Goal: Information Seeking & Learning: Learn about a topic

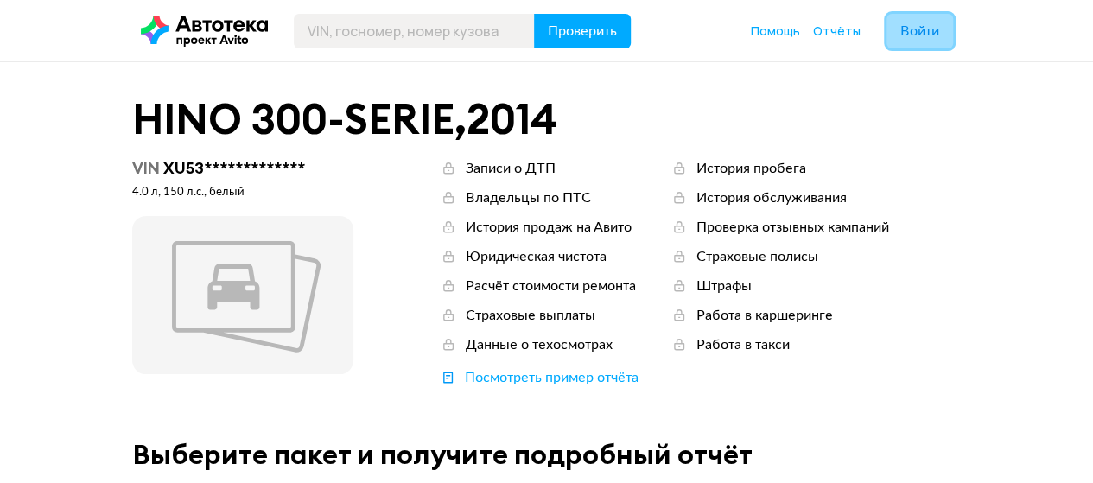
click at [933, 38] on span "Войти" at bounding box center [920, 31] width 39 height 14
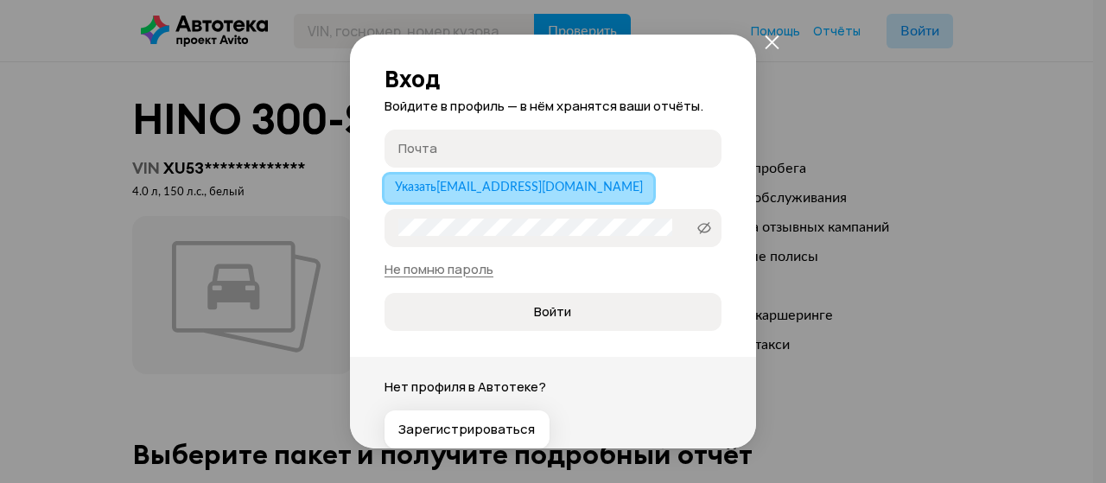
click at [474, 181] on span "Указать [EMAIL_ADDRESS][DOMAIN_NAME]" at bounding box center [519, 187] width 248 height 12
type input "[EMAIL_ADDRESS][DOMAIN_NAME]"
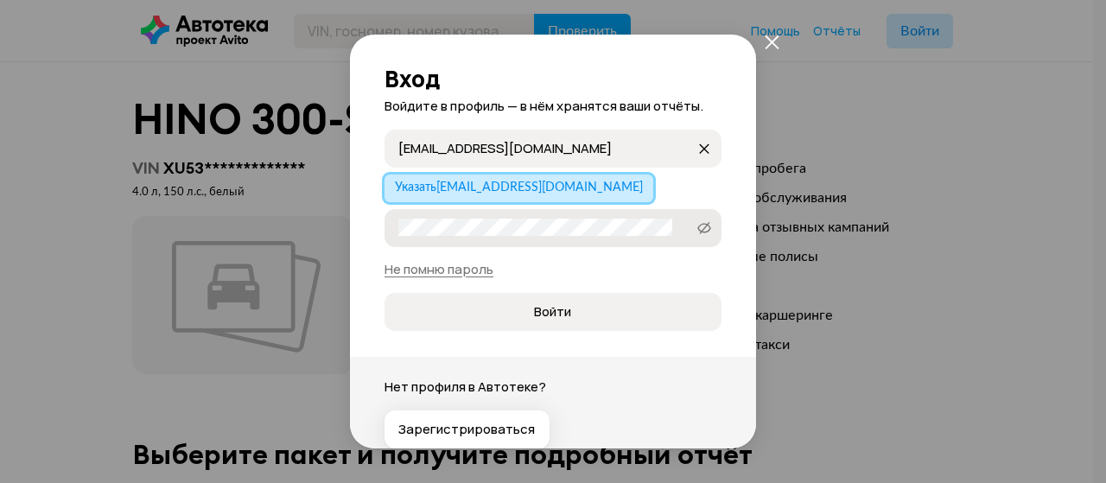
click at [470, 238] on label "Пароль" at bounding box center [553, 228] width 337 height 38
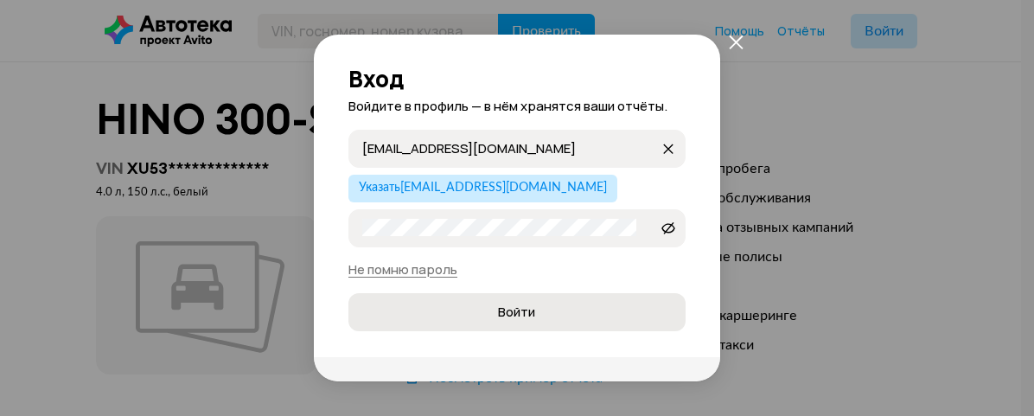
click at [518, 317] on span "Войти" at bounding box center [516, 311] width 37 height 17
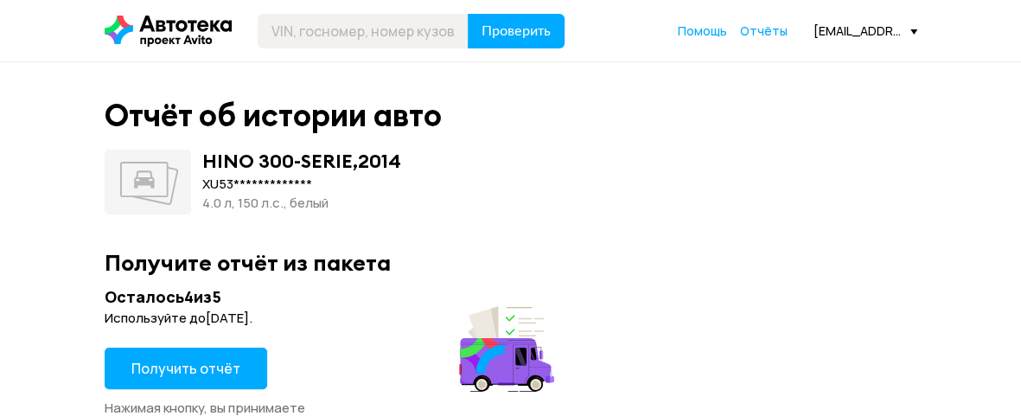
click at [209, 369] on span "Получить отчёт" at bounding box center [185, 368] width 109 height 19
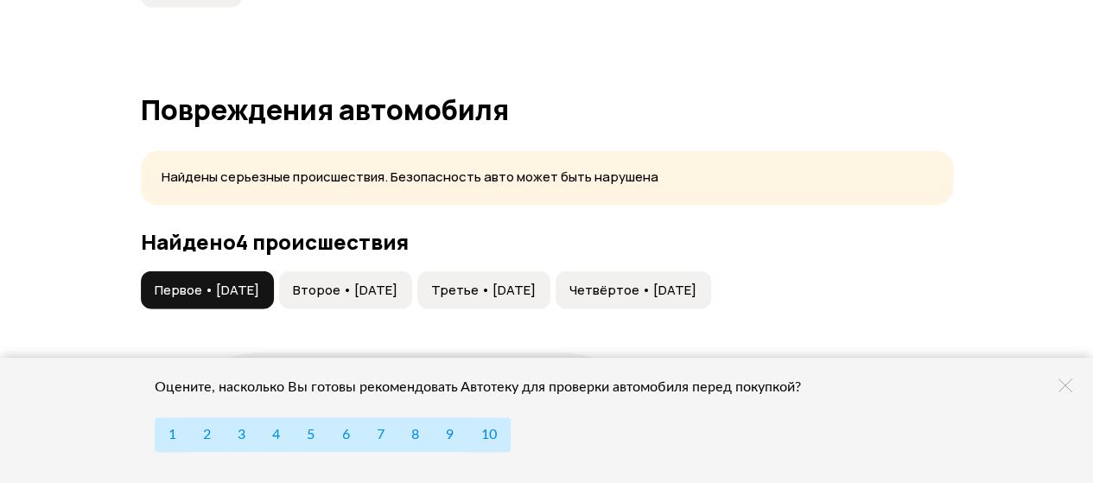
scroll to position [1799, 0]
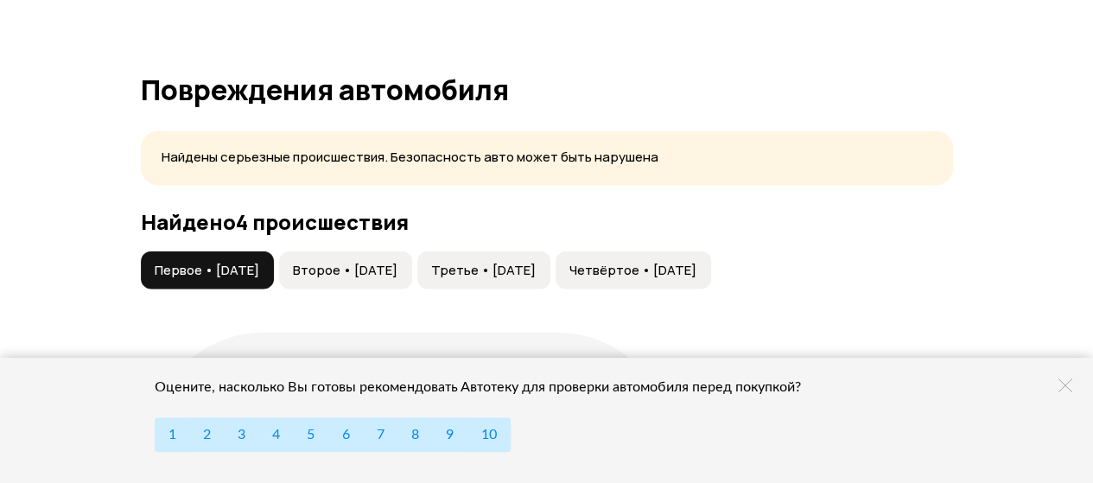
click at [373, 267] on span "Второе • [DATE]" at bounding box center [345, 270] width 105 height 17
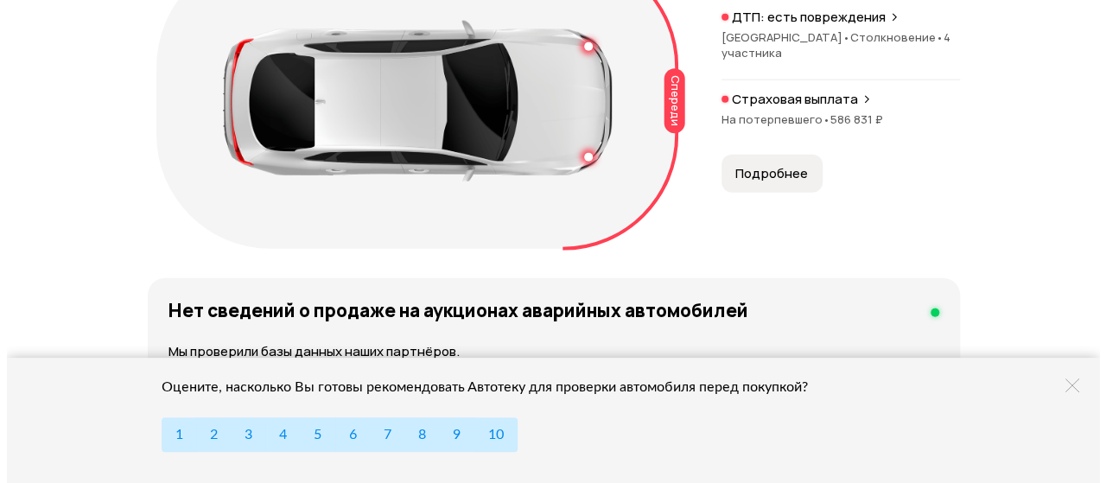
scroll to position [2199, 0]
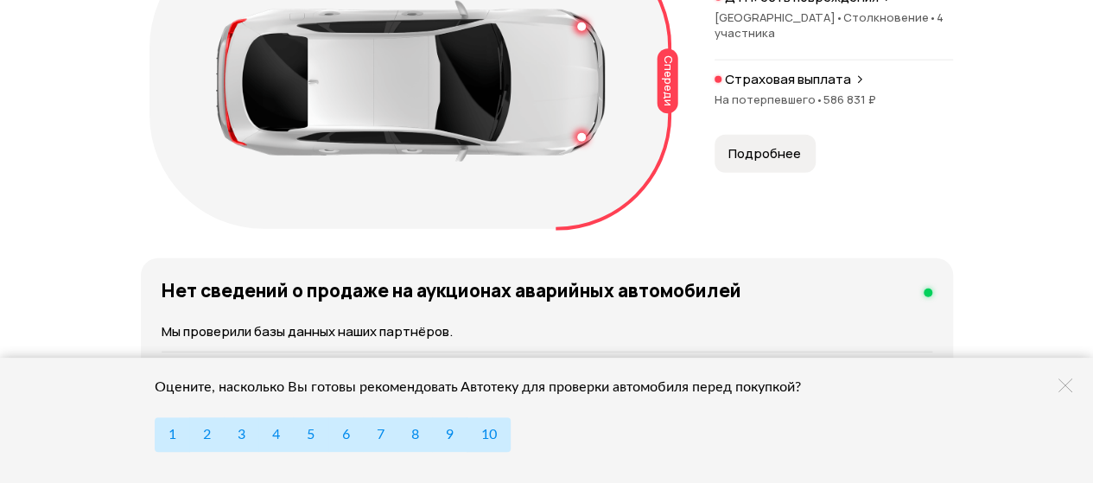
click at [780, 149] on span "Подробнее" at bounding box center [765, 153] width 73 height 17
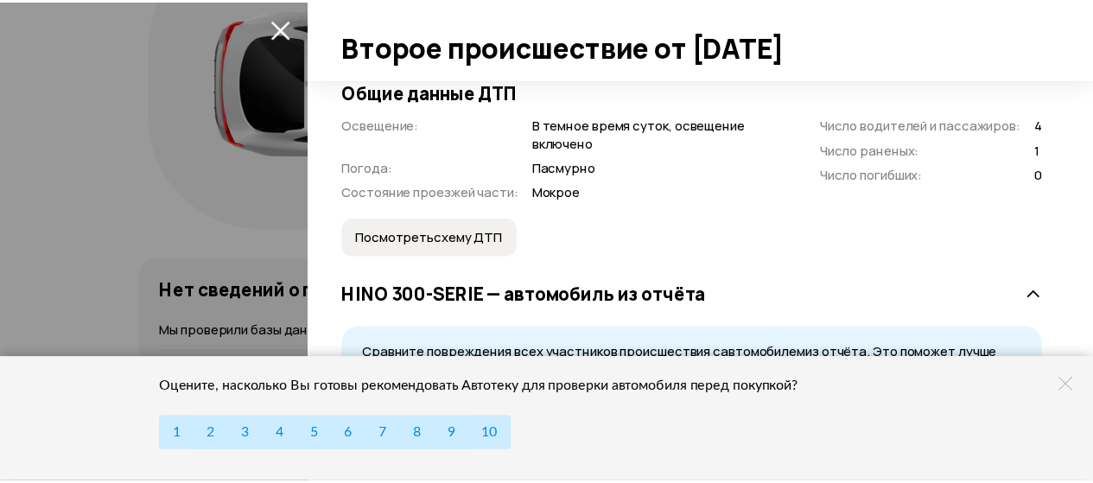
scroll to position [475, 0]
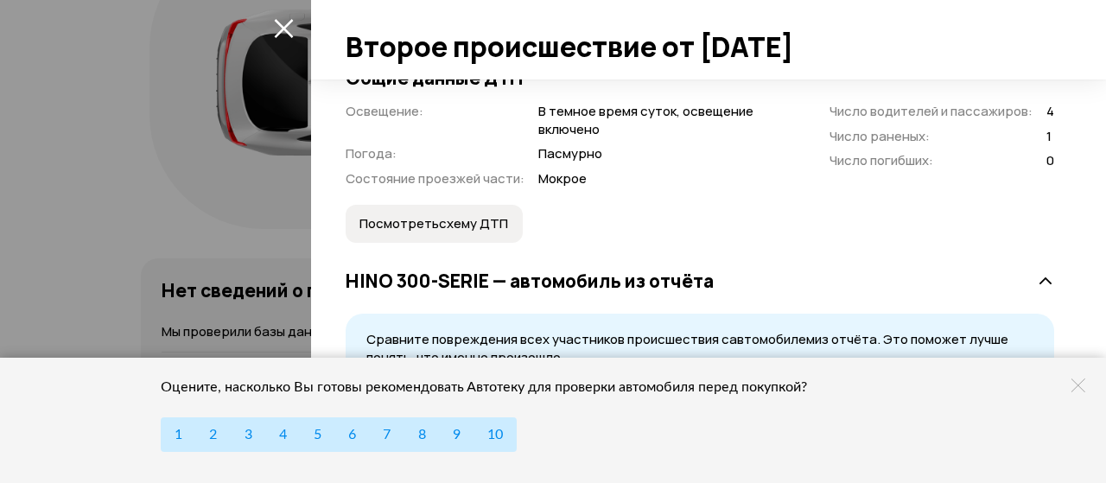
click at [487, 224] on span "Посмотреть схему ДТП" at bounding box center [434, 223] width 149 height 17
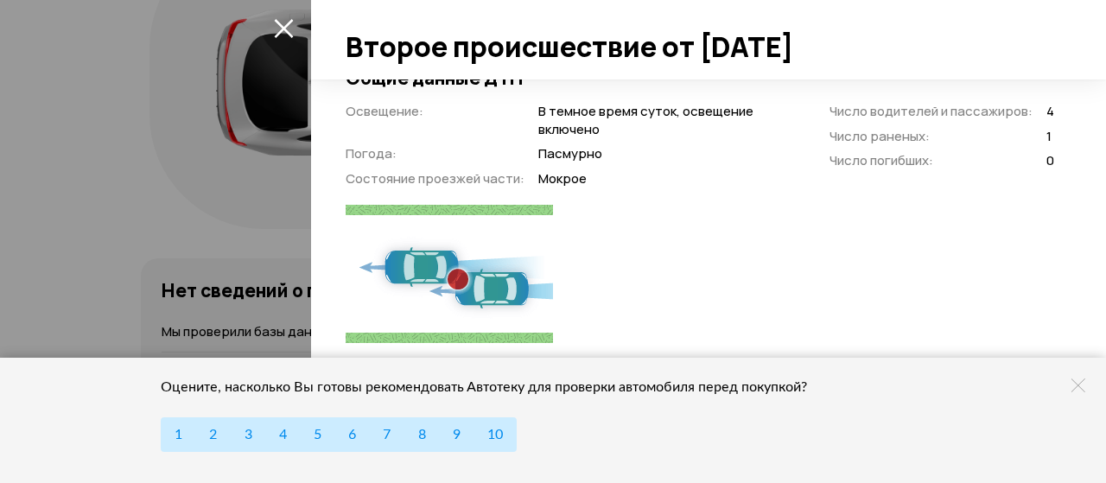
click at [281, 31] on icon "закрыть" at bounding box center [283, 28] width 19 height 19
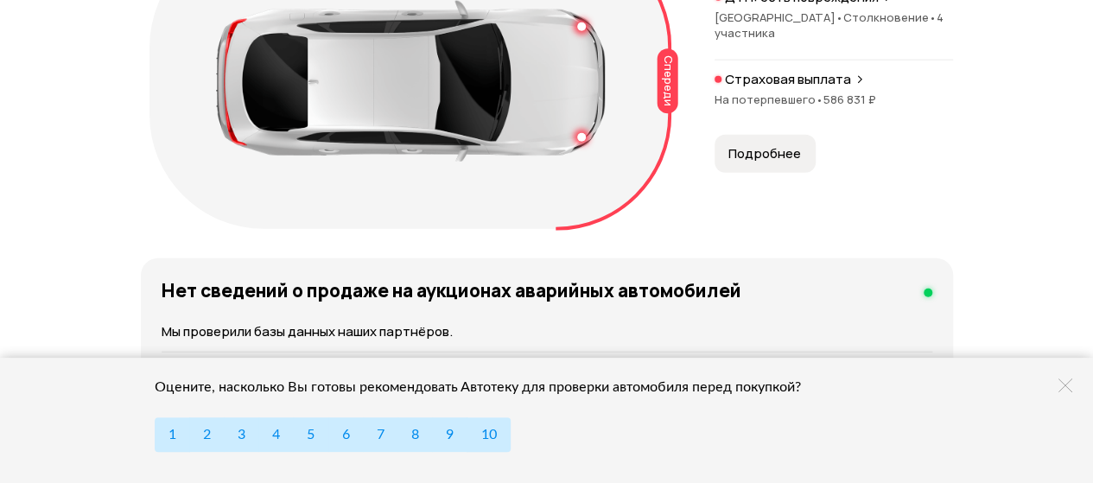
drag, startPoint x: 1104, startPoint y: 162, endPoint x: 1068, endPoint y: 58, distance: 109.6
click at [855, 79] on icon at bounding box center [860, 80] width 10 height 14
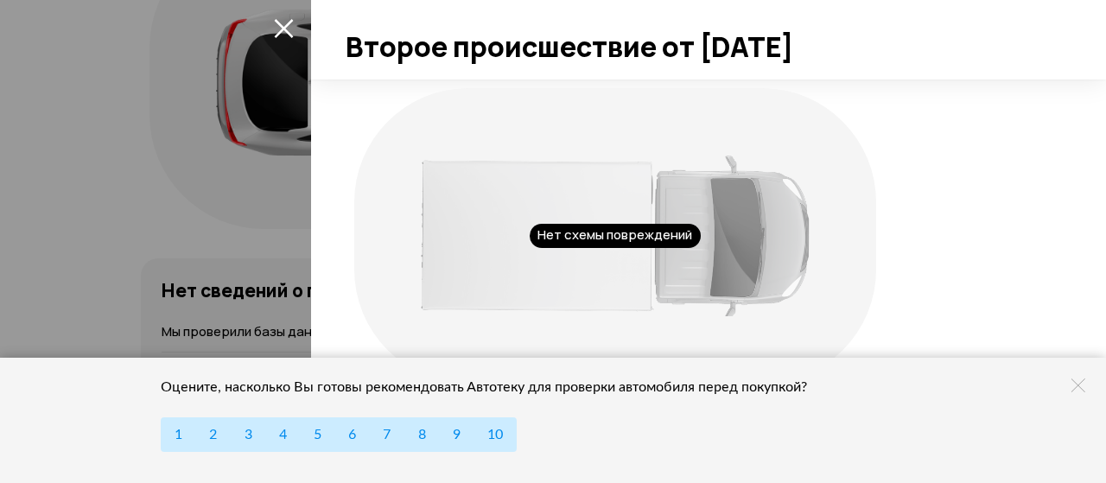
click at [277, 26] on icon "закрыть" at bounding box center [284, 28] width 20 height 20
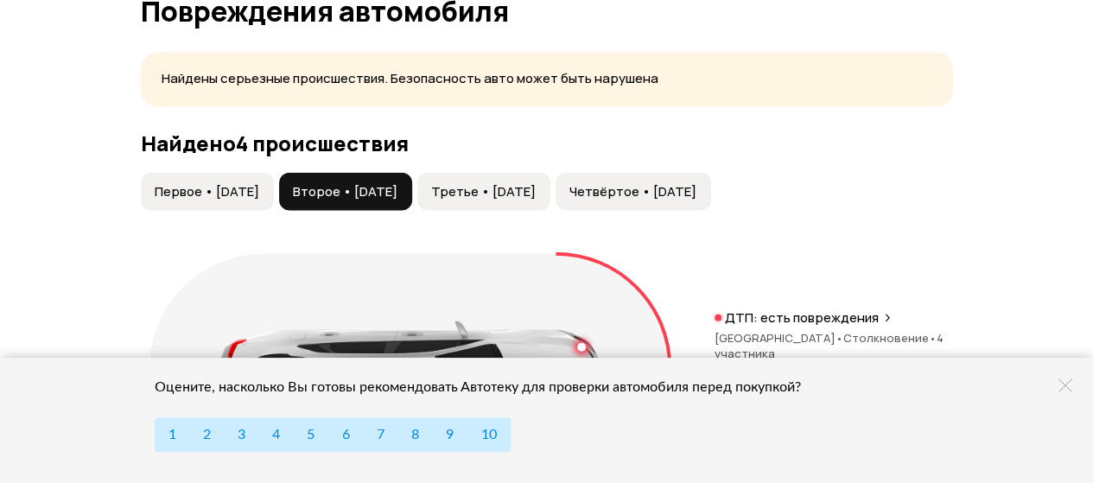
scroll to position [1887, 0]
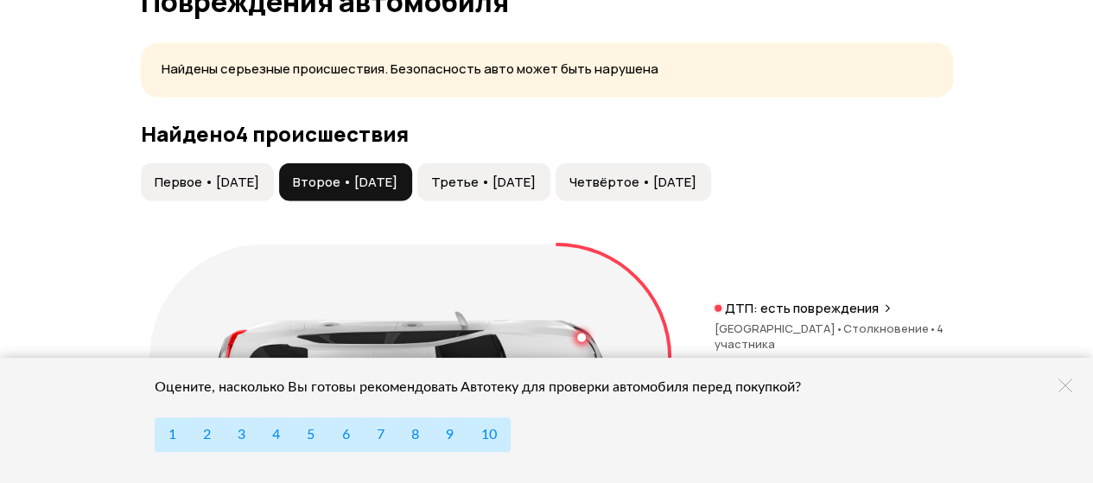
click at [536, 183] on span "Третье • [DATE]" at bounding box center [483, 182] width 105 height 17
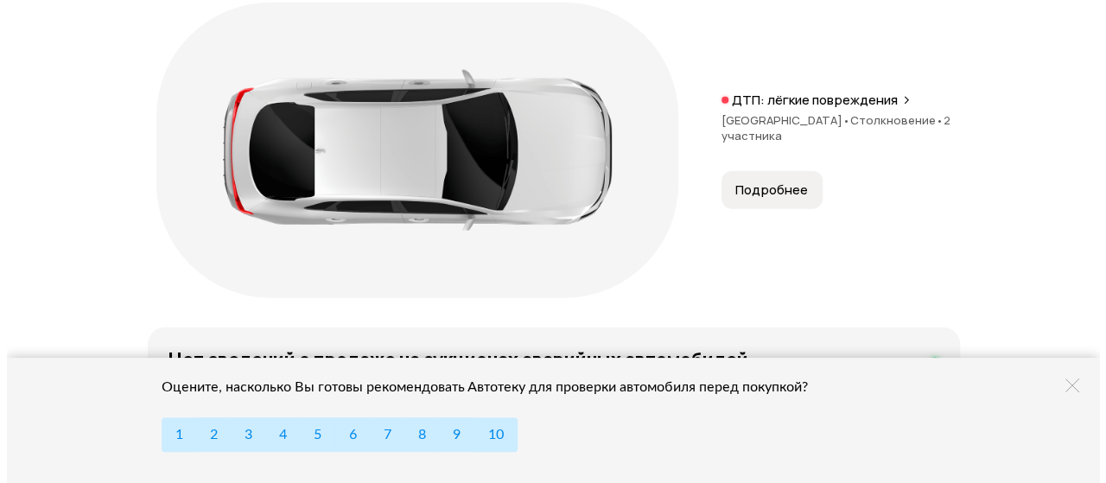
scroll to position [2139, 0]
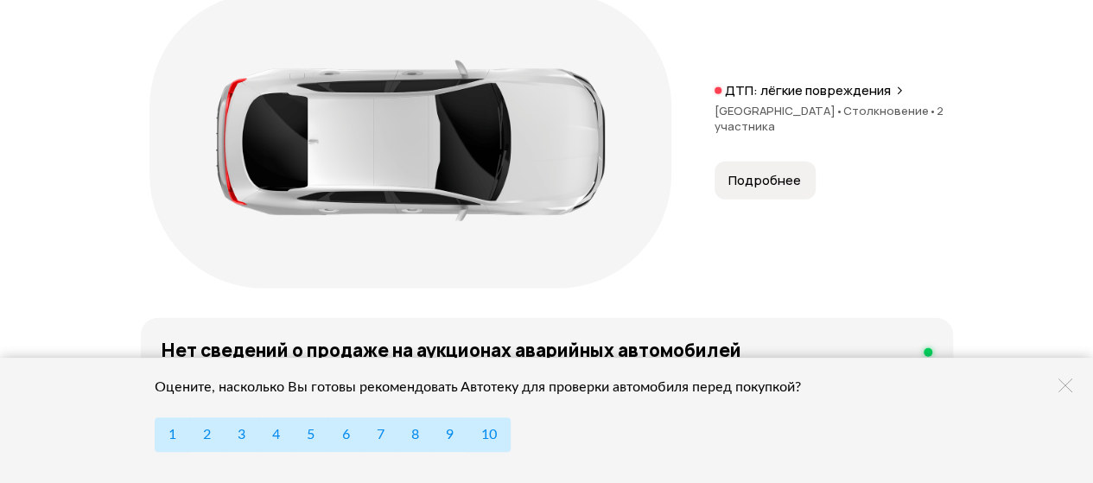
click at [773, 177] on span "Подробнее" at bounding box center [765, 180] width 73 height 17
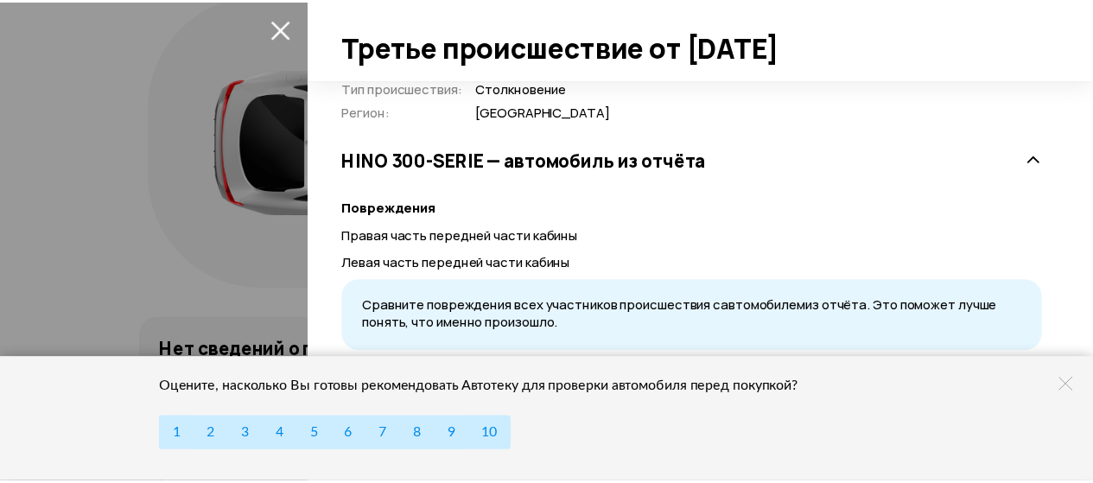
scroll to position [403, 0]
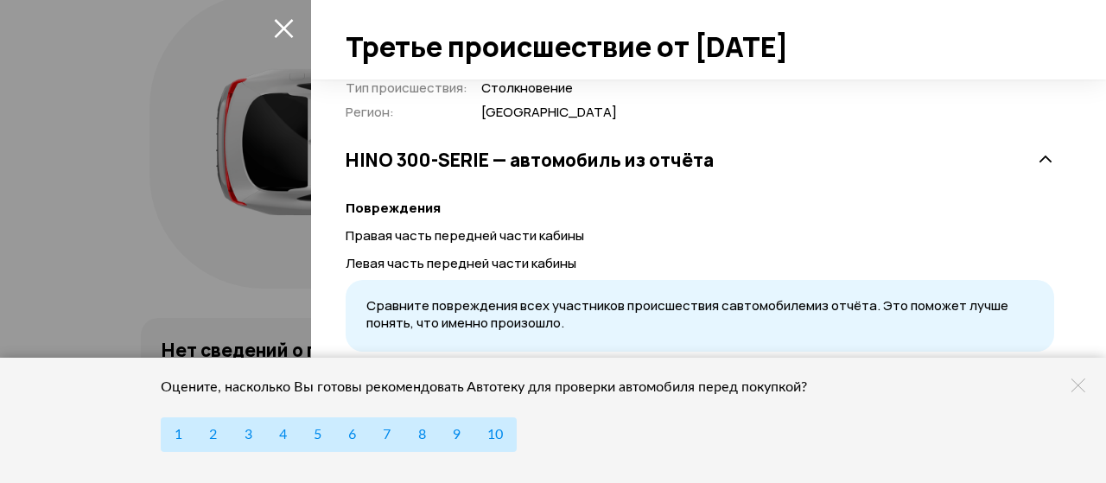
click at [282, 30] on icon "закрыть" at bounding box center [283, 28] width 19 height 19
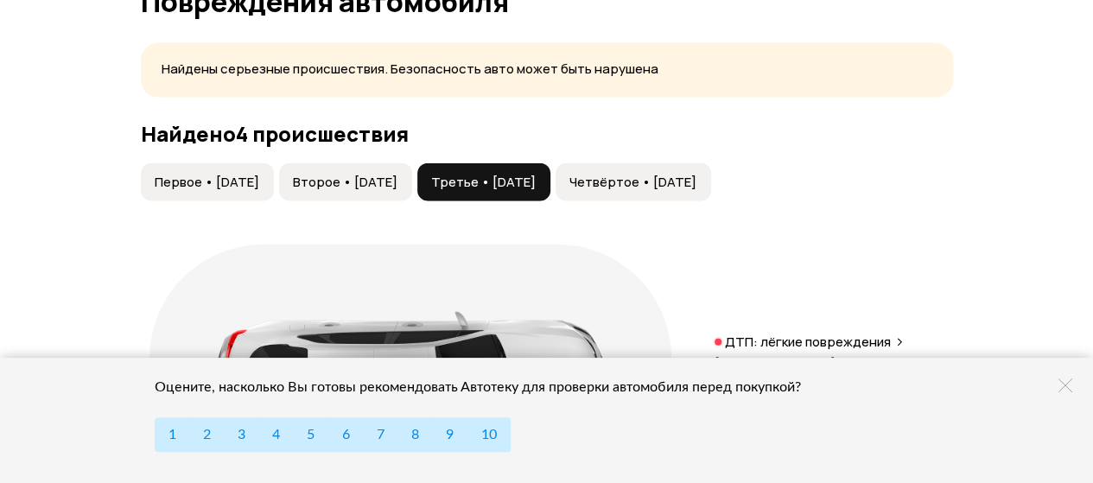
scroll to position [1927, 0]
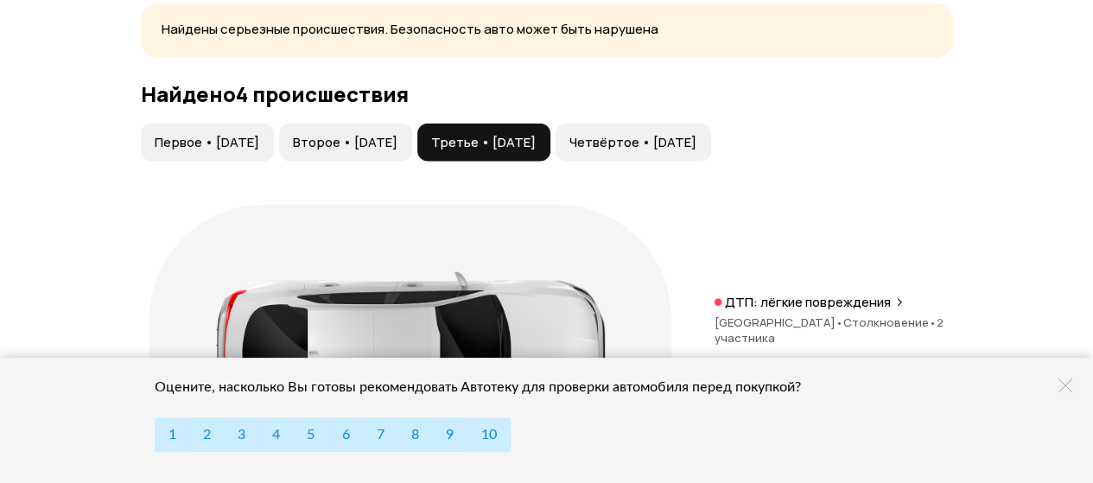
click at [697, 137] on span "Четвёртое • [DATE]" at bounding box center [633, 142] width 127 height 17
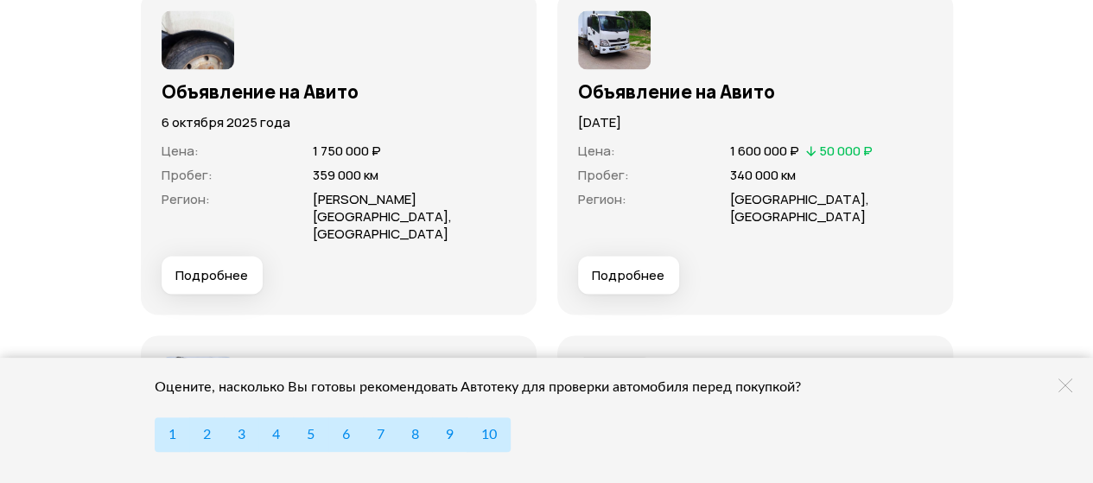
scroll to position [4855, 0]
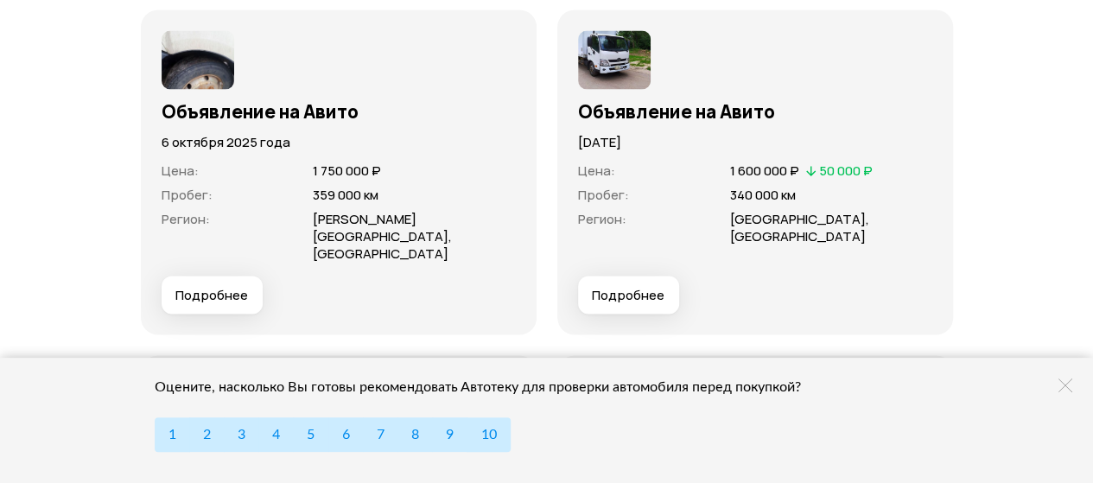
click at [651, 286] on span "Подробнее" at bounding box center [628, 294] width 73 height 17
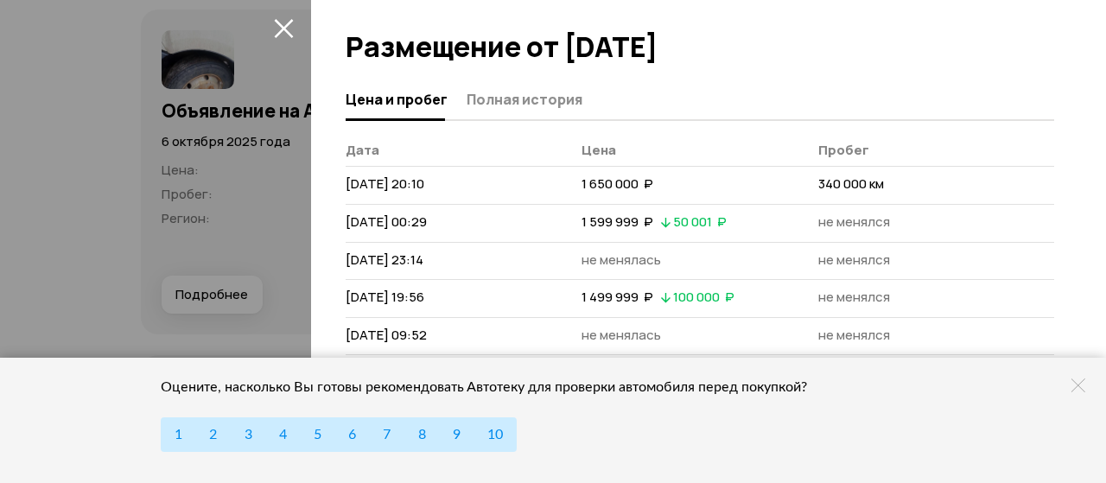
click at [284, 24] on icon "закрыть" at bounding box center [284, 28] width 20 height 20
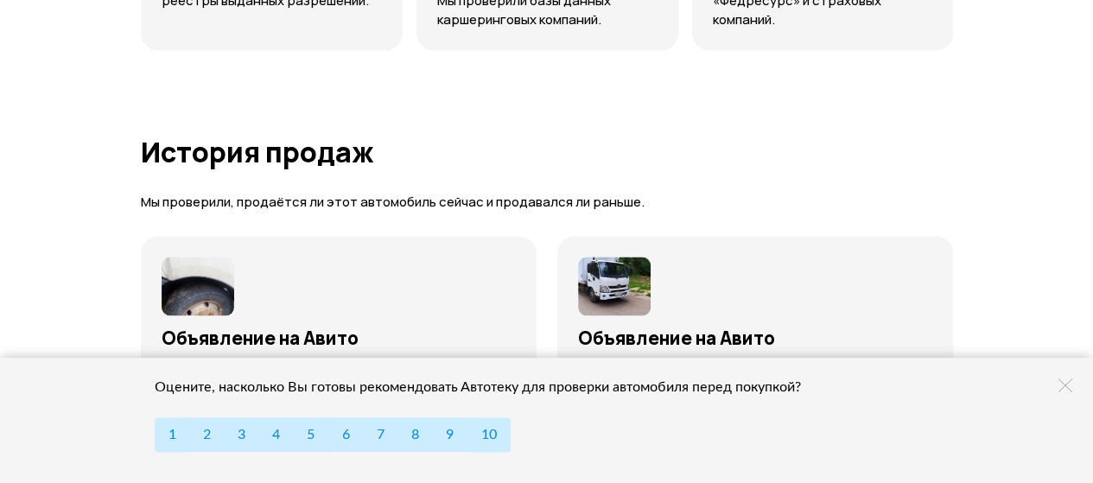
scroll to position [4550, 0]
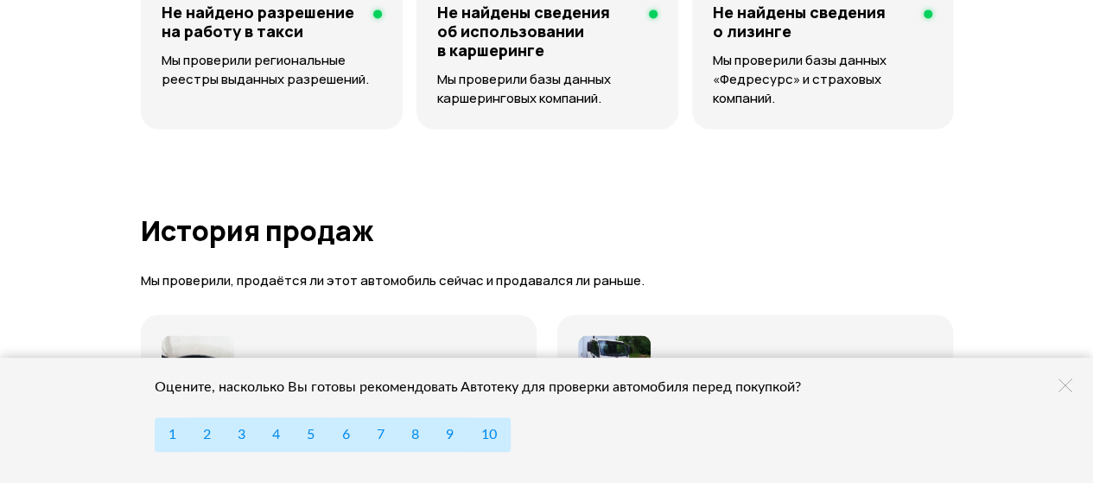
click at [1068, 388] on icon at bounding box center [1066, 386] width 14 height 14
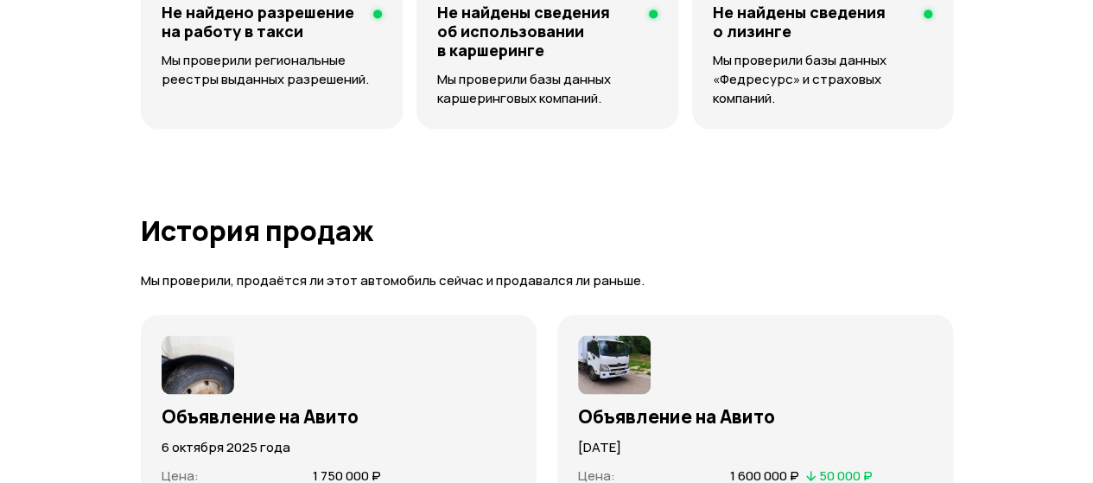
click at [598, 350] on img at bounding box center [614, 364] width 73 height 59
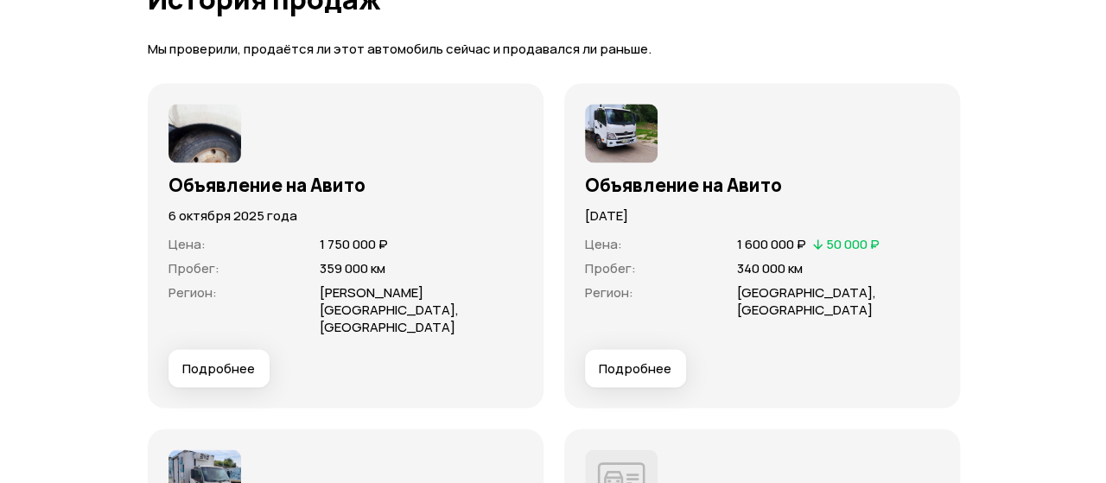
scroll to position [4840, 0]
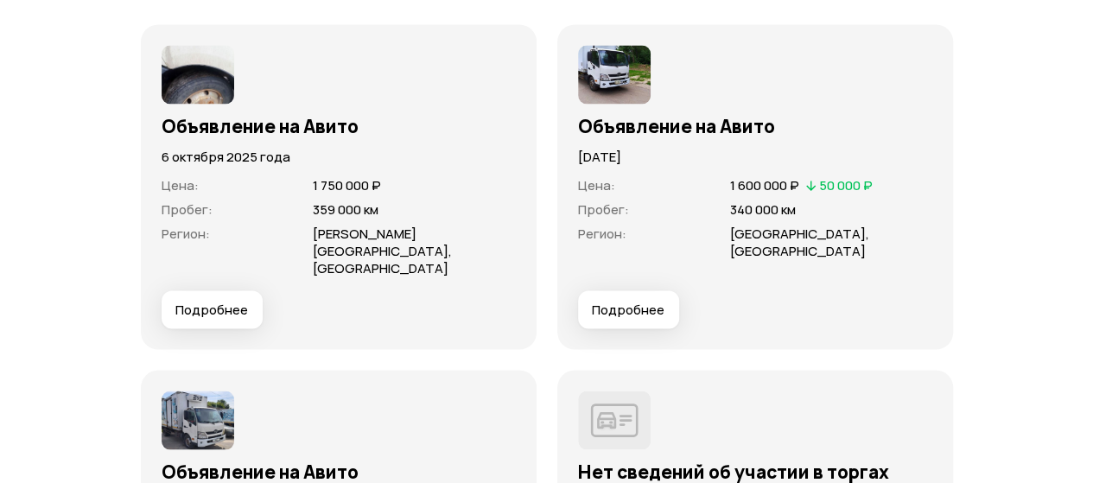
click at [202, 301] on span "Подробнее" at bounding box center [211, 309] width 73 height 17
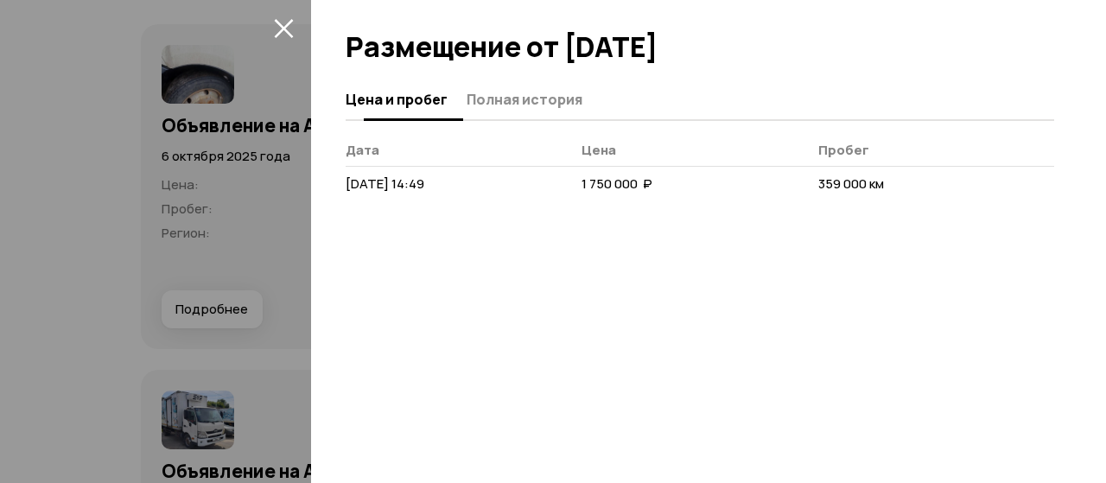
click at [508, 105] on span "Полная история" at bounding box center [525, 99] width 116 height 17
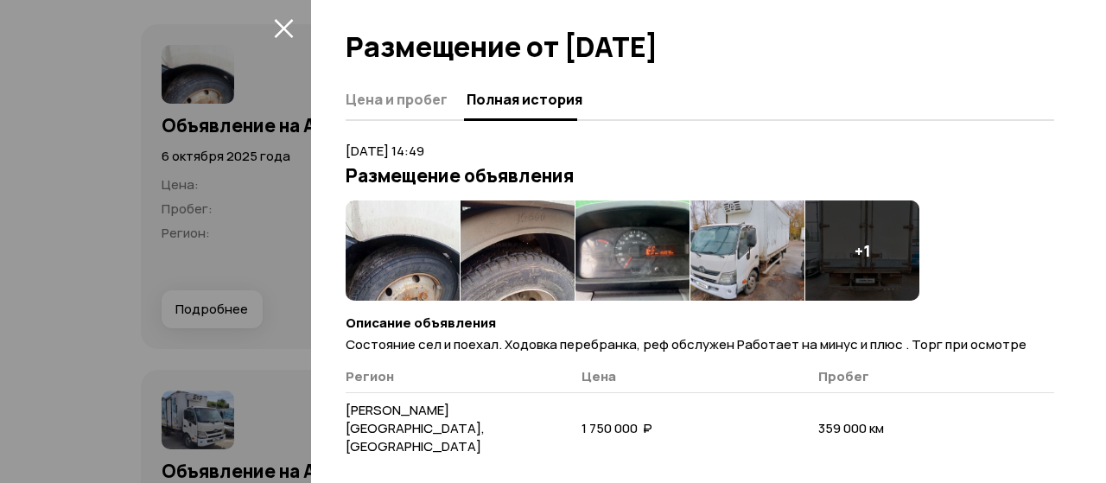
click at [284, 29] on icon "закрыть" at bounding box center [283, 28] width 19 height 19
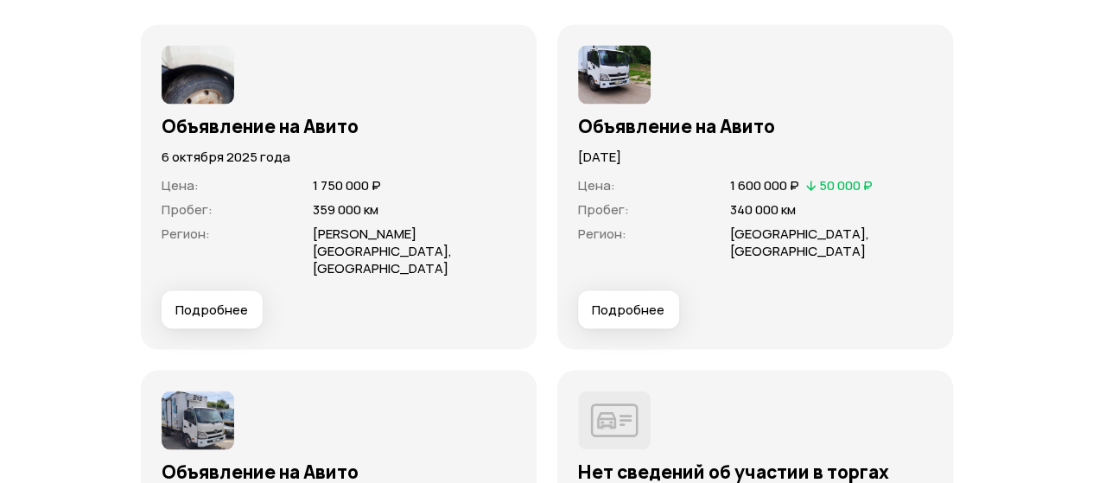
click at [635, 301] on span "Подробнее" at bounding box center [628, 309] width 73 height 17
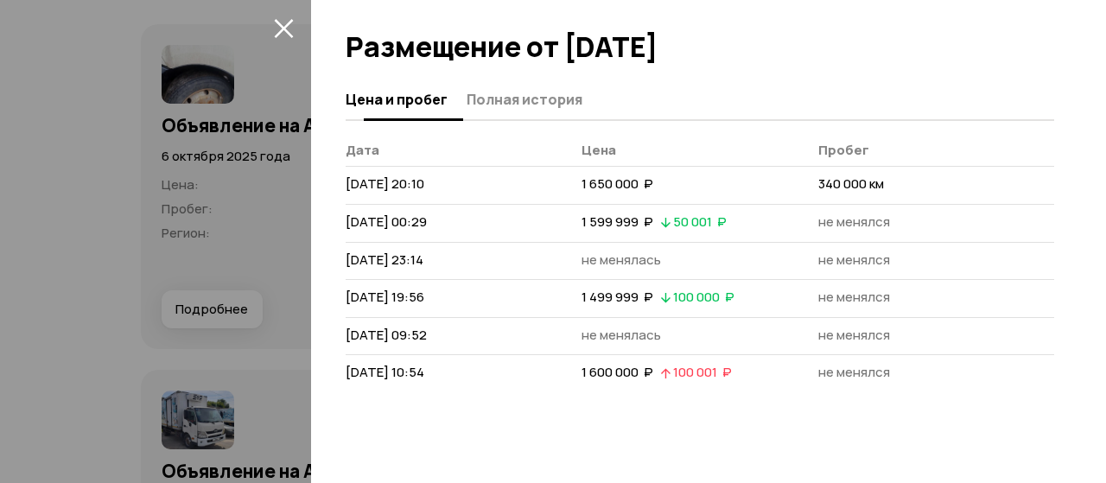
click at [505, 101] on span "Полная история" at bounding box center [525, 99] width 116 height 17
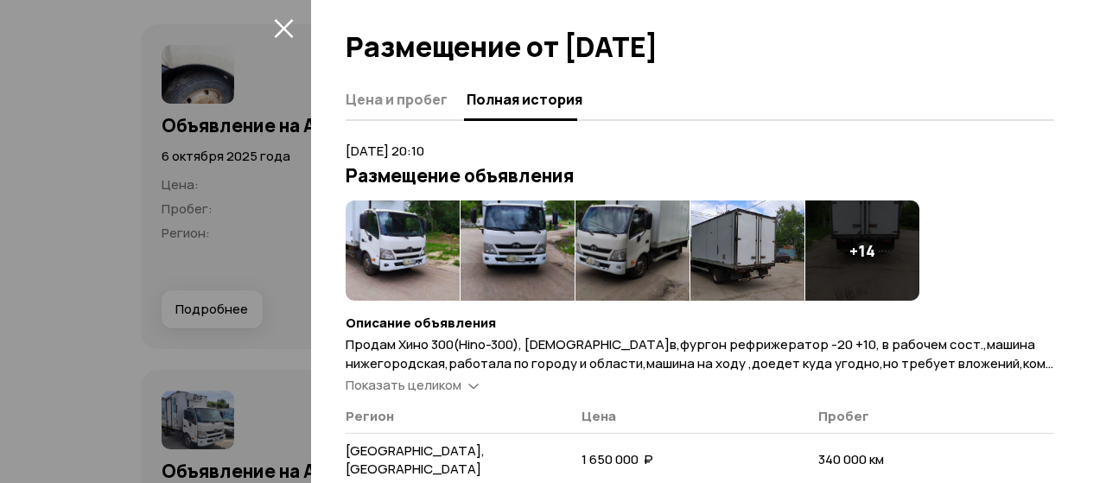
click at [425, 257] on img at bounding box center [403, 250] width 114 height 100
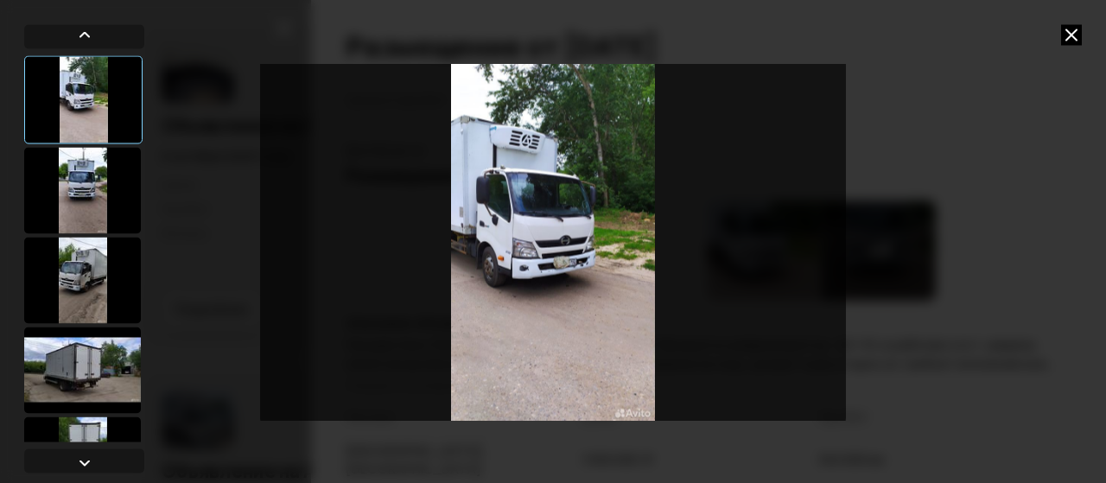
click at [81, 198] on div at bounding box center [82, 190] width 117 height 86
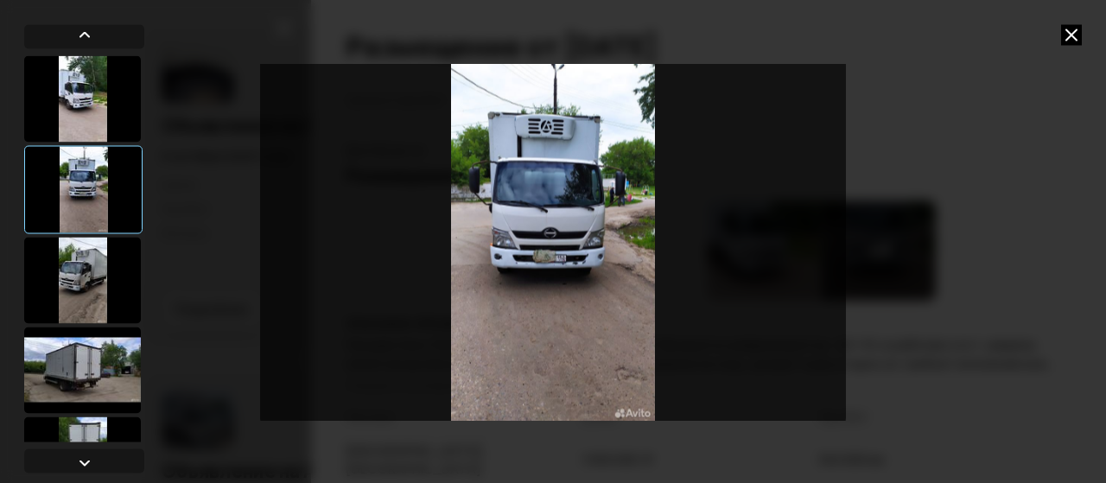
click at [86, 264] on div at bounding box center [82, 280] width 117 height 86
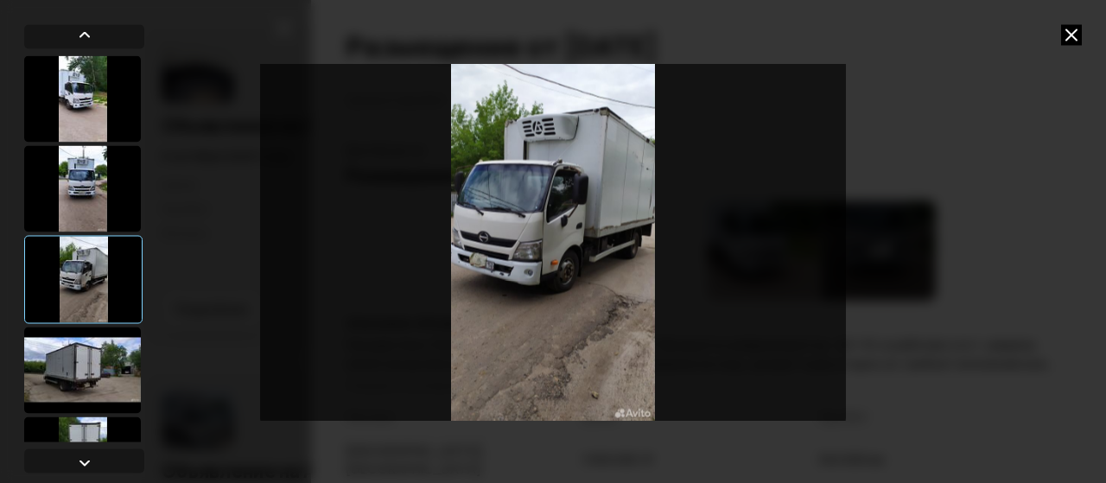
click at [88, 362] on div at bounding box center [82, 370] width 117 height 86
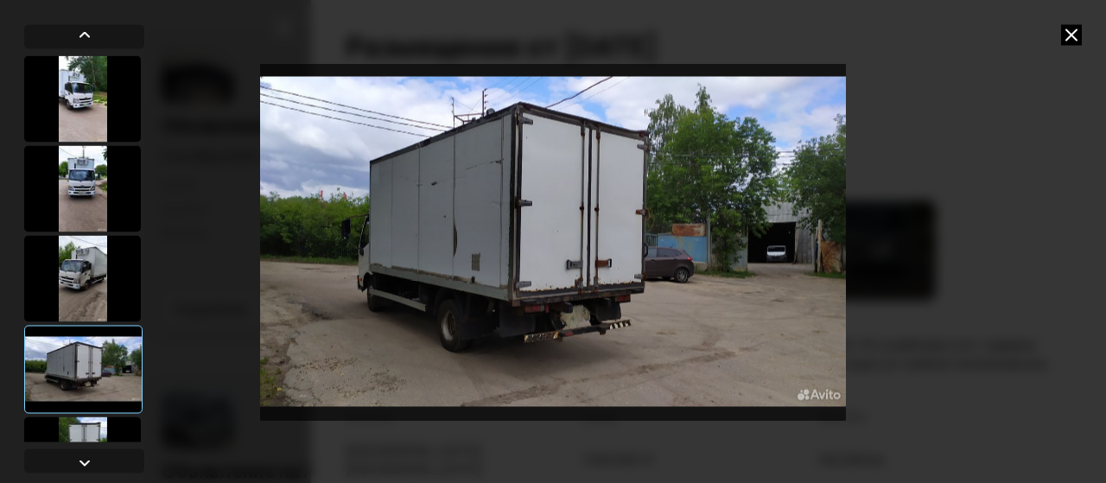
click at [109, 423] on div at bounding box center [82, 460] width 117 height 86
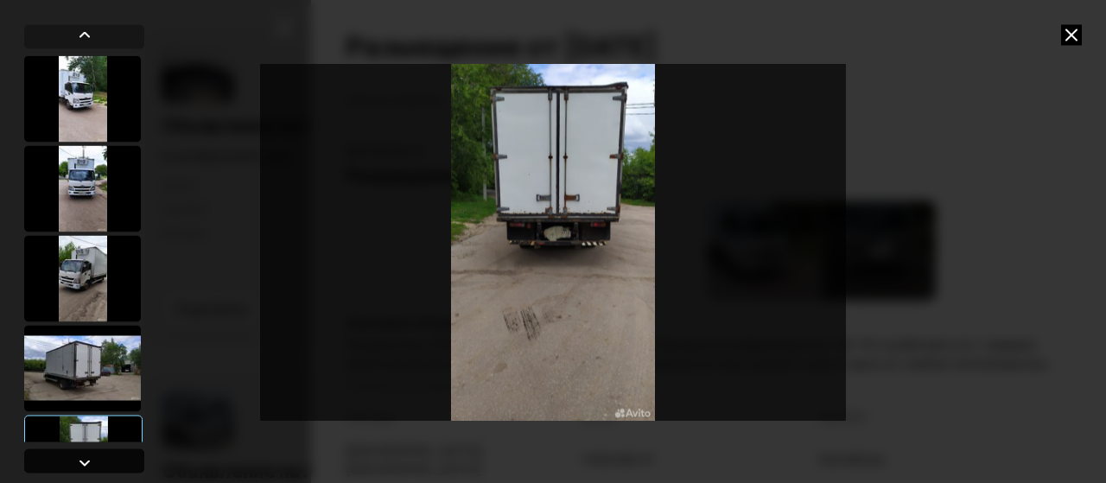
click at [86, 454] on div at bounding box center [84, 462] width 21 height 21
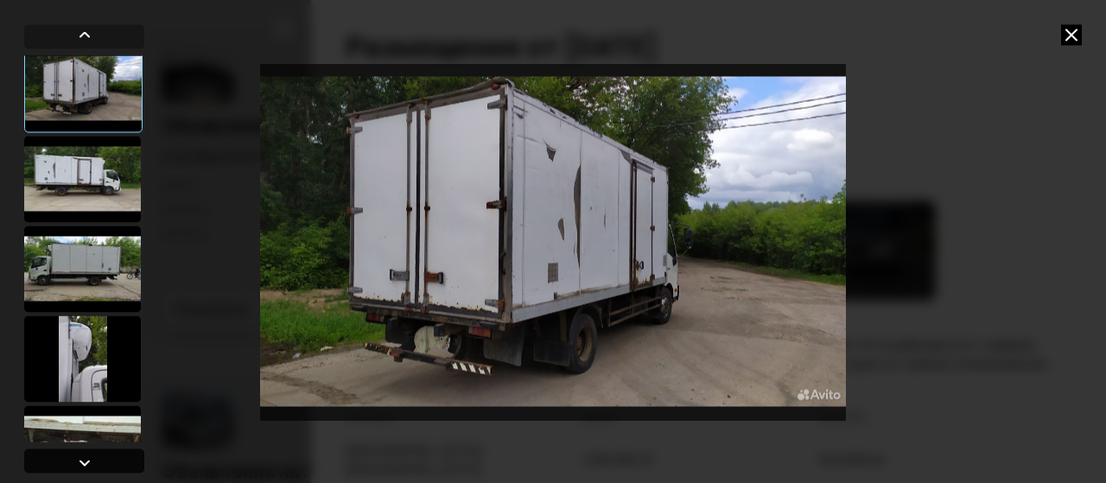
scroll to position [460, 0]
click at [86, 454] on div at bounding box center [84, 462] width 21 height 21
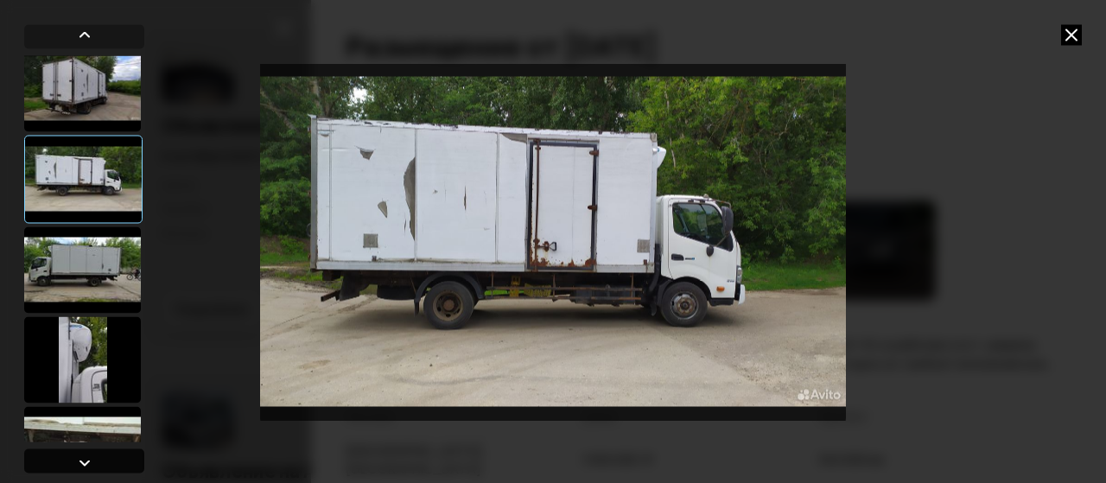
click at [86, 454] on div at bounding box center [84, 462] width 21 height 21
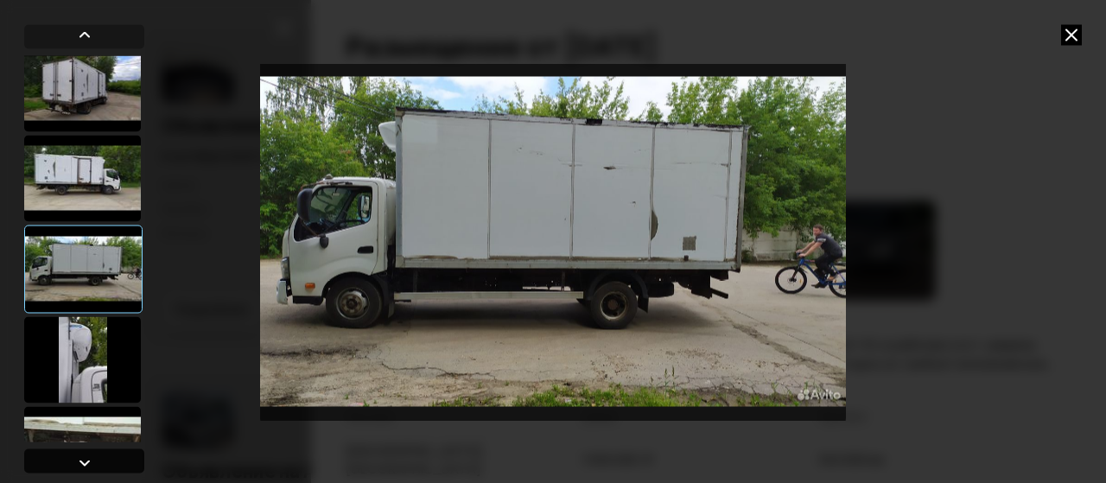
click at [86, 454] on div at bounding box center [84, 462] width 21 height 21
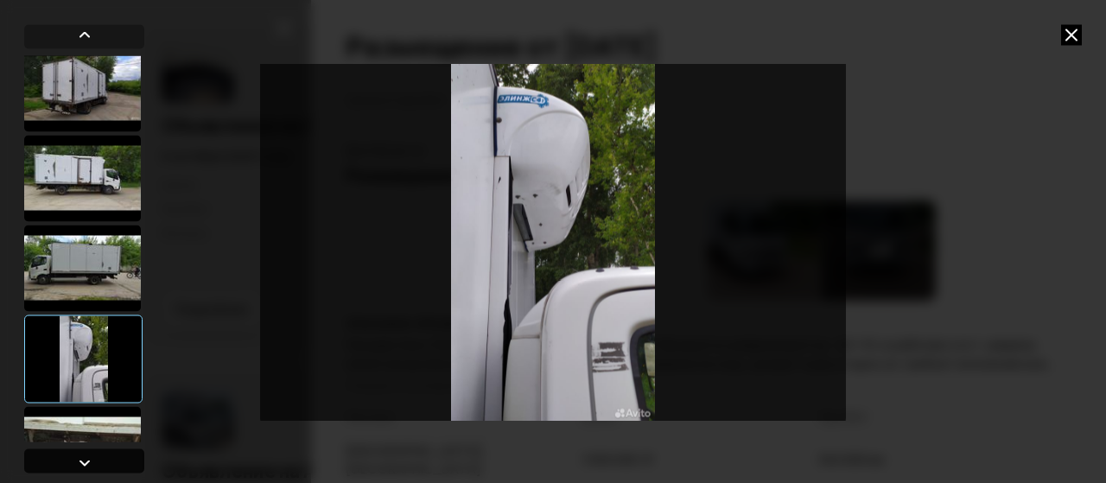
click at [86, 454] on div at bounding box center [84, 462] width 21 height 21
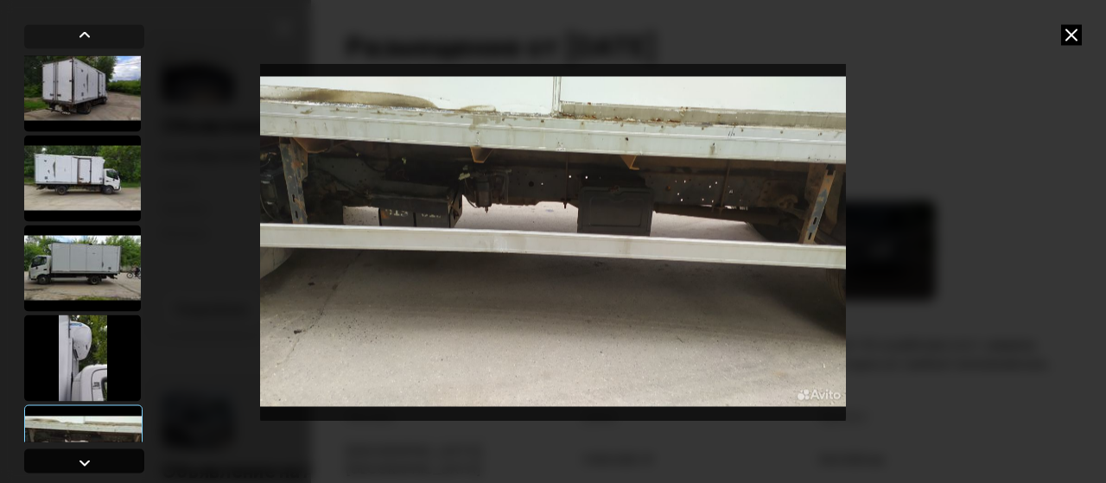
click at [86, 454] on div at bounding box center [84, 462] width 21 height 21
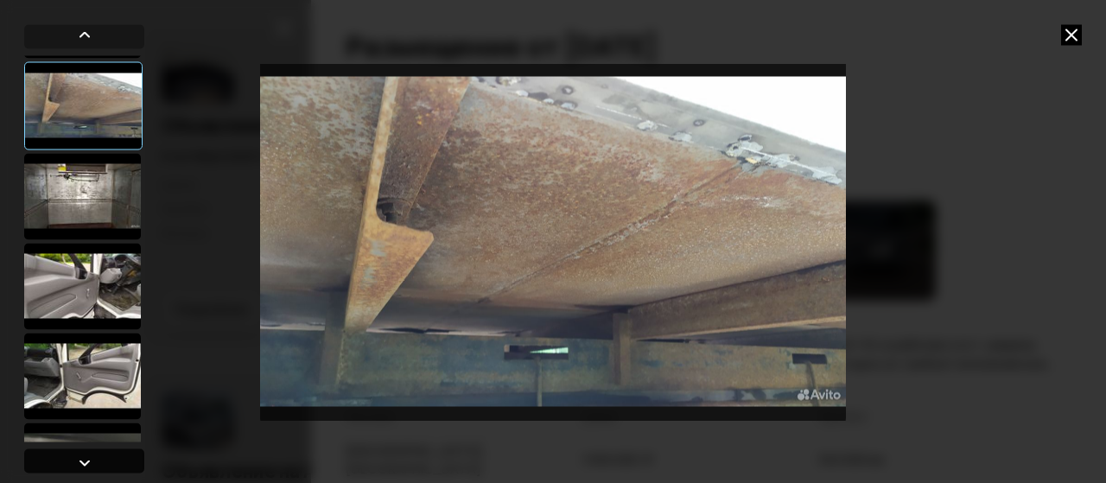
click at [86, 454] on div at bounding box center [84, 462] width 21 height 21
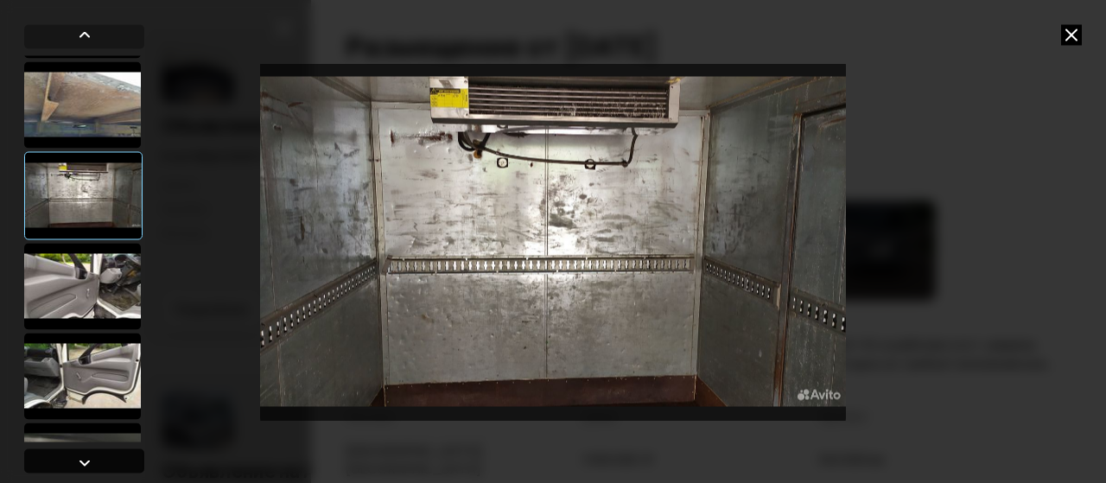
click at [88, 461] on div at bounding box center [84, 462] width 21 height 21
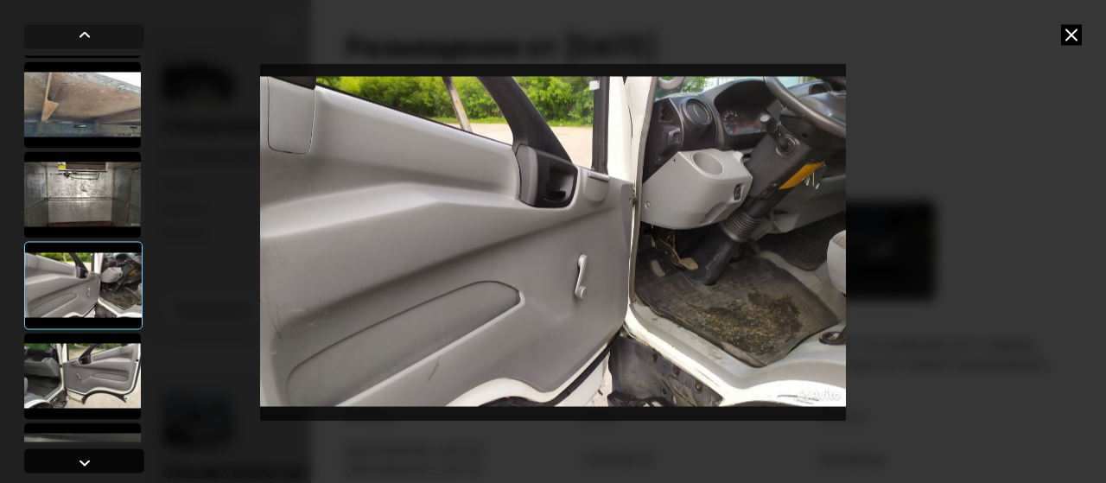
click at [88, 461] on div at bounding box center [84, 462] width 21 height 21
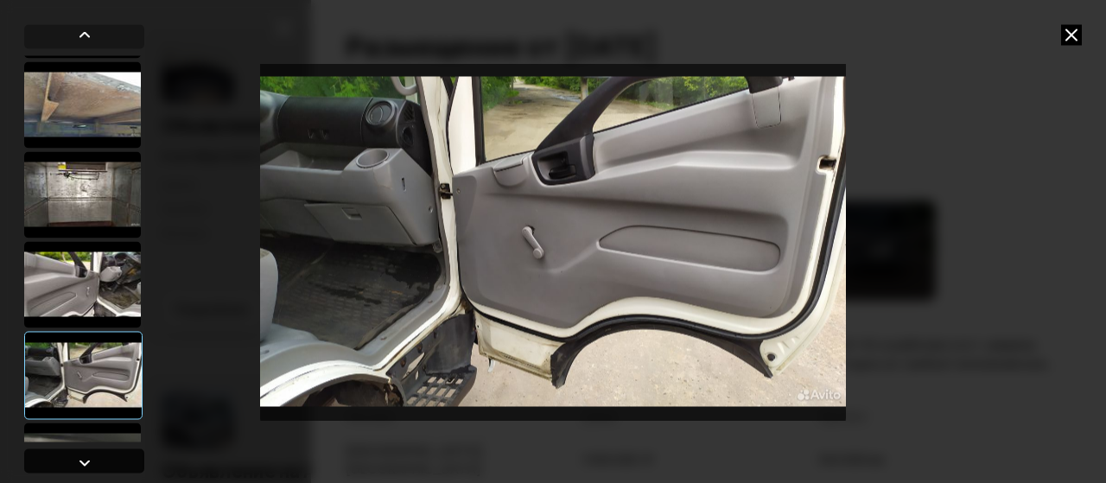
click at [88, 461] on div at bounding box center [84, 462] width 21 height 21
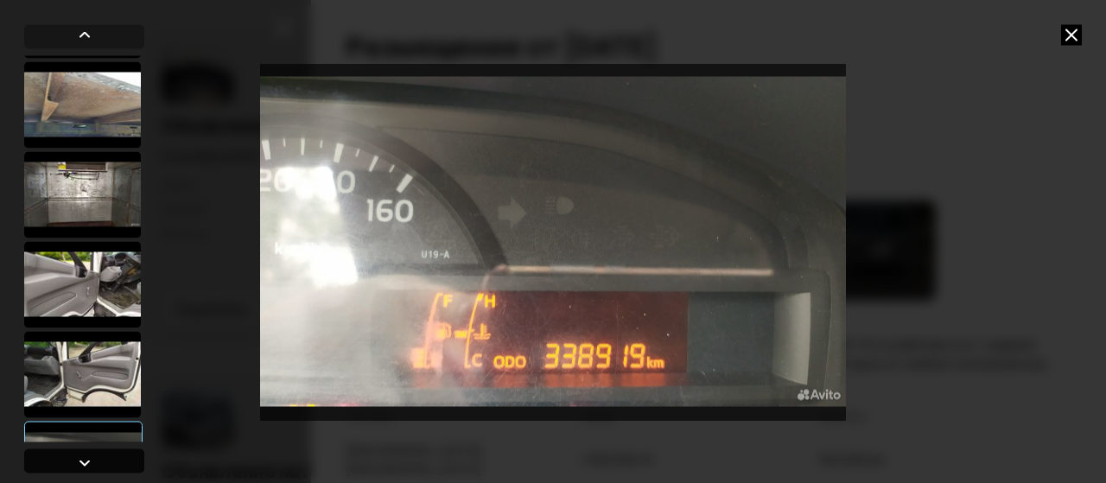
click at [88, 461] on div at bounding box center [84, 462] width 21 height 21
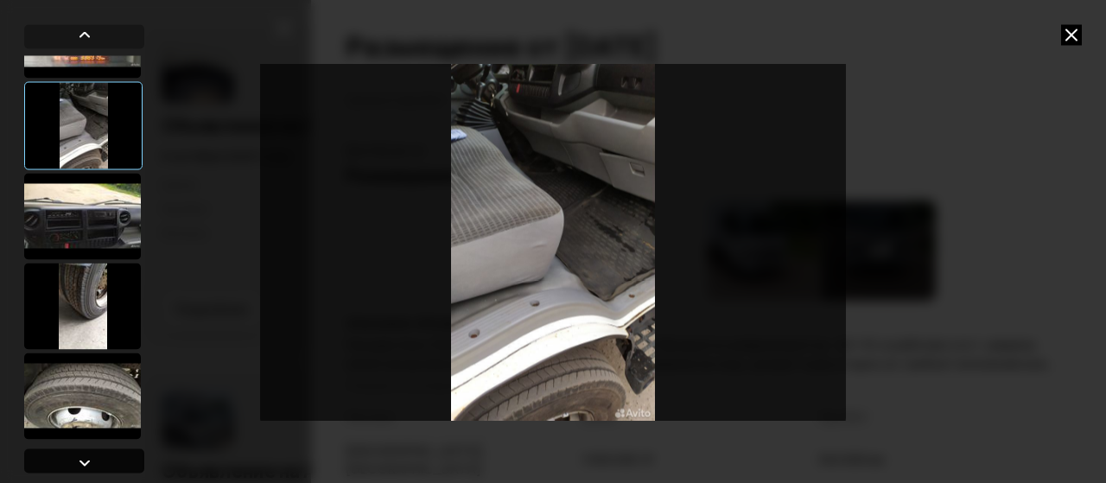
click at [88, 461] on div at bounding box center [84, 462] width 21 height 21
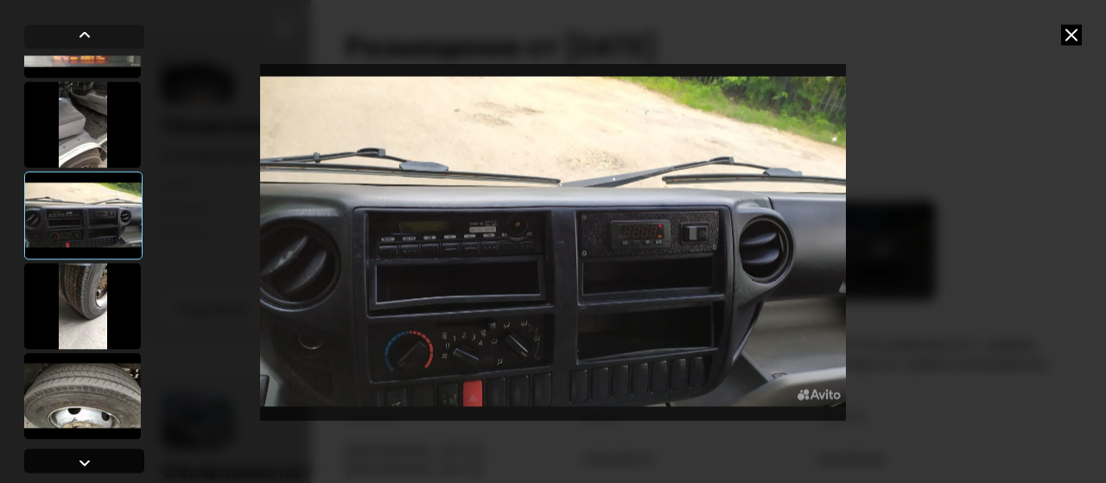
click at [88, 461] on div at bounding box center [84, 462] width 21 height 21
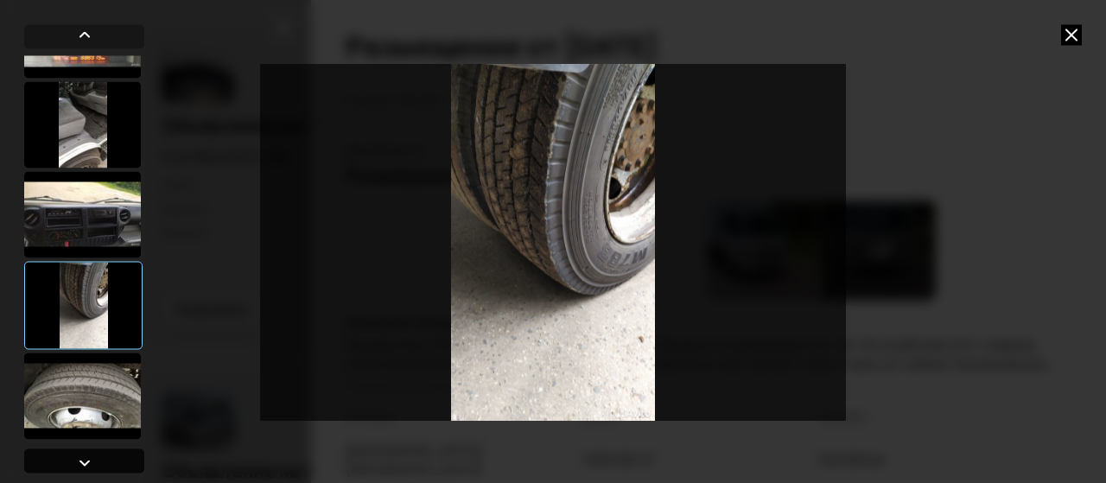
click at [88, 461] on div at bounding box center [84, 462] width 21 height 21
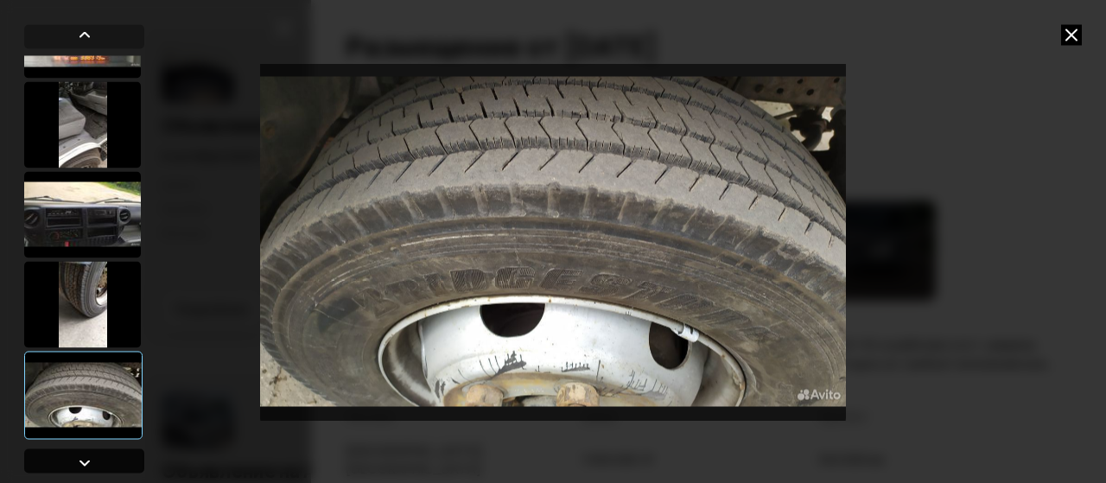
click at [88, 461] on div at bounding box center [84, 462] width 21 height 21
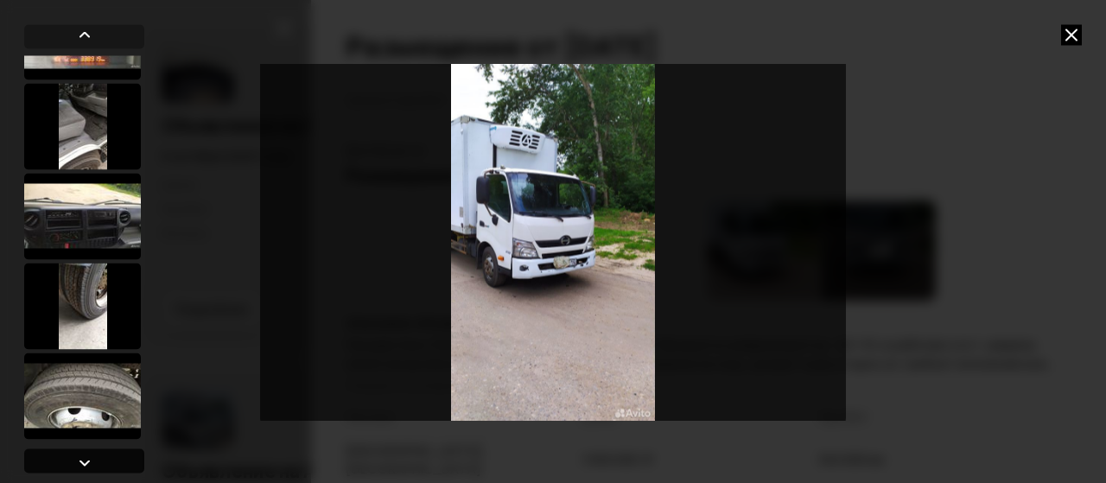
click at [88, 461] on div at bounding box center [84, 462] width 21 height 21
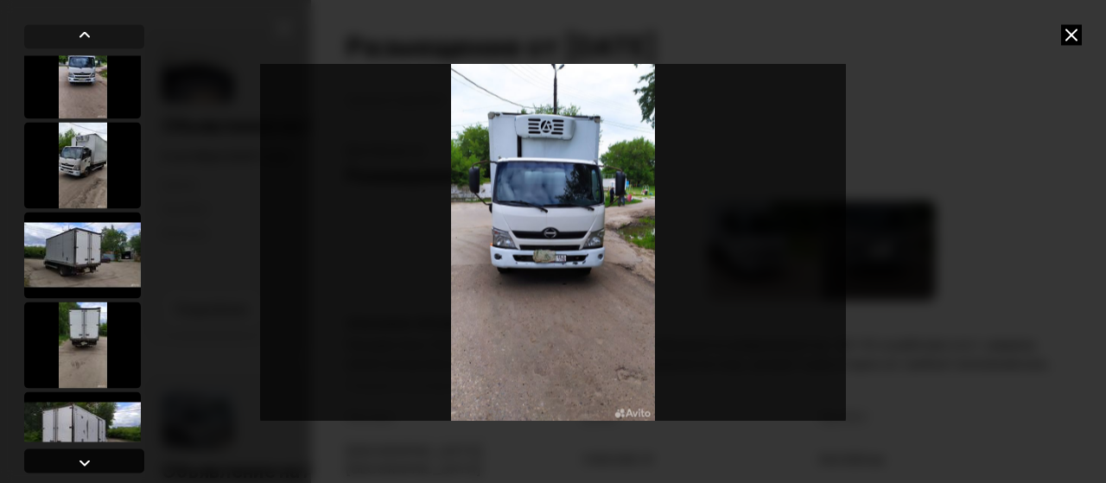
scroll to position [114, 0]
click at [88, 461] on div at bounding box center [84, 462] width 21 height 21
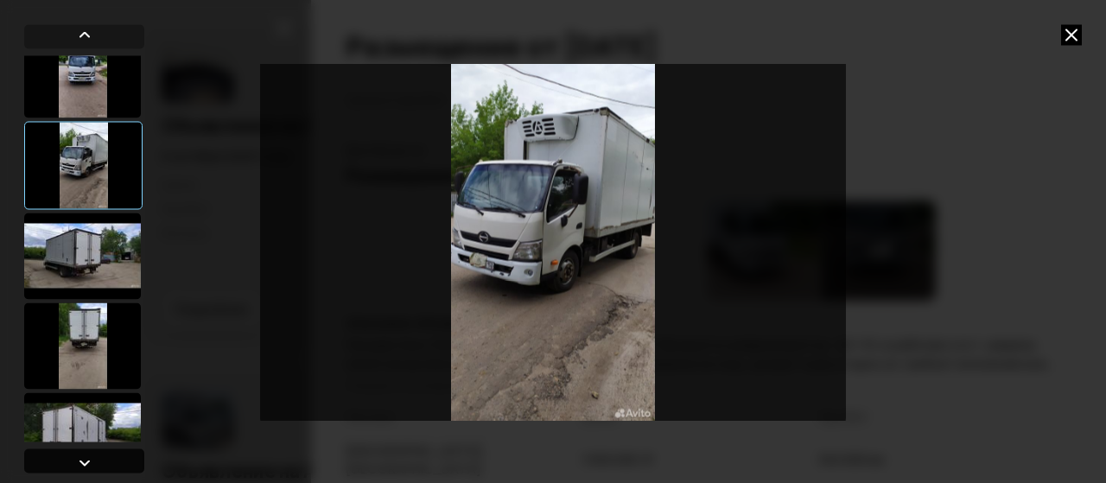
click at [88, 461] on div at bounding box center [84, 462] width 21 height 21
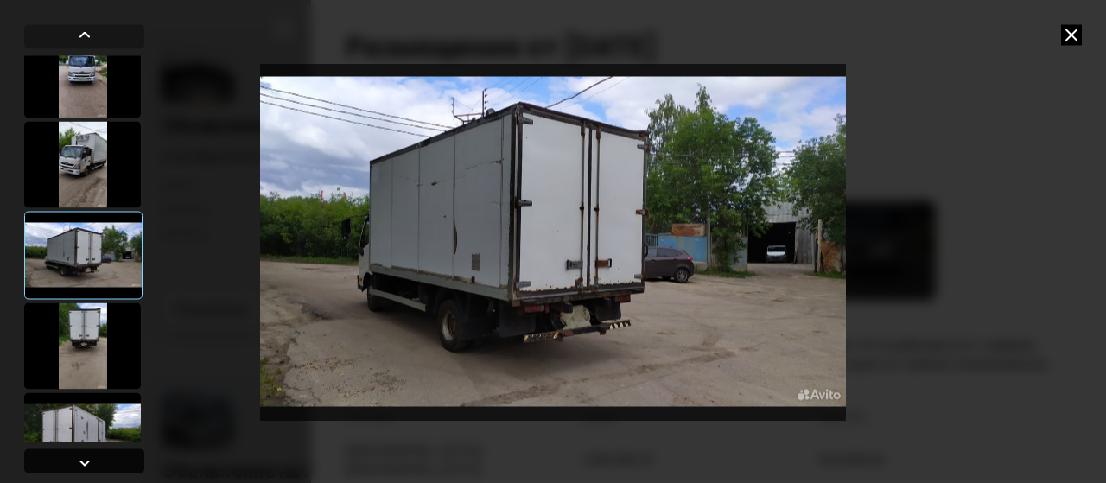
click at [88, 461] on div at bounding box center [84, 462] width 21 height 21
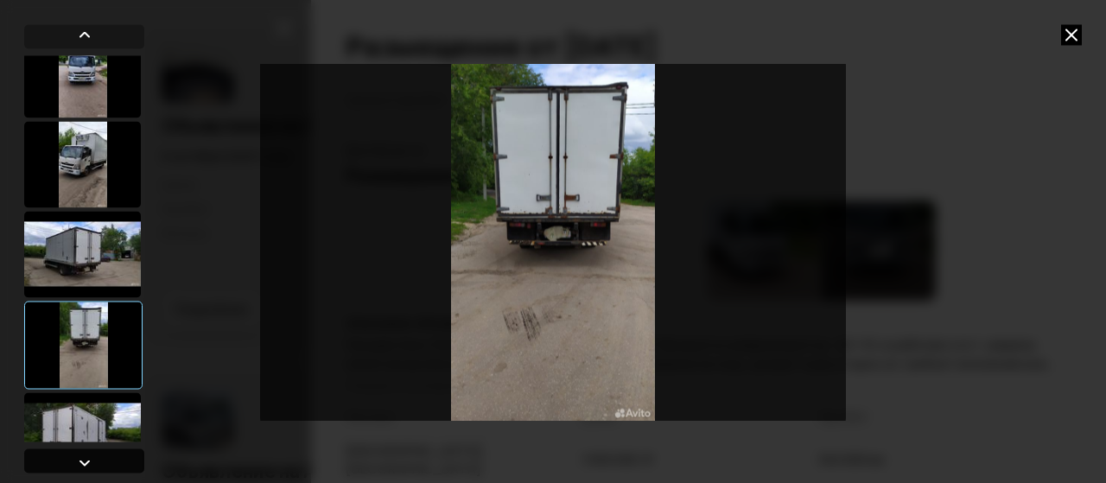
click at [88, 461] on div at bounding box center [84, 462] width 21 height 21
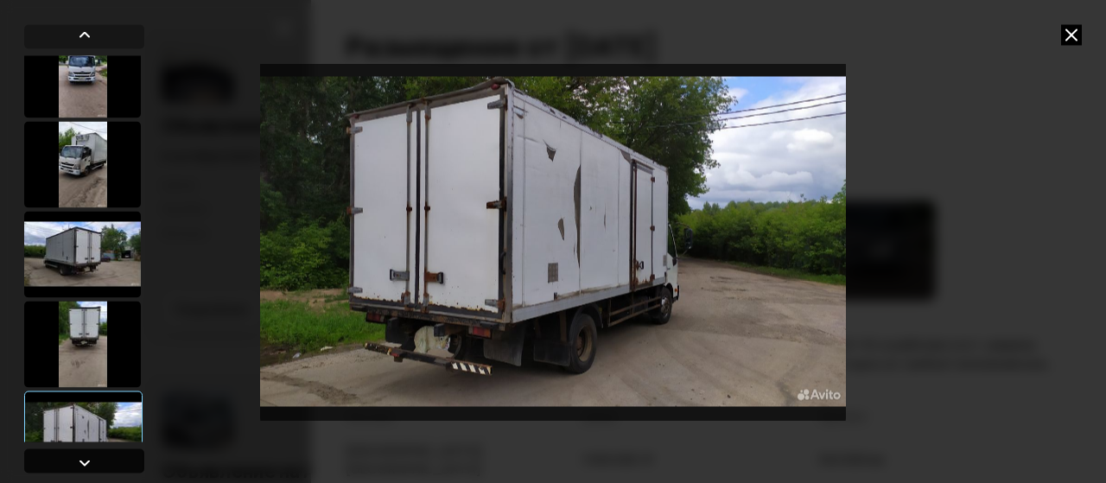
click at [88, 461] on div at bounding box center [84, 462] width 21 height 21
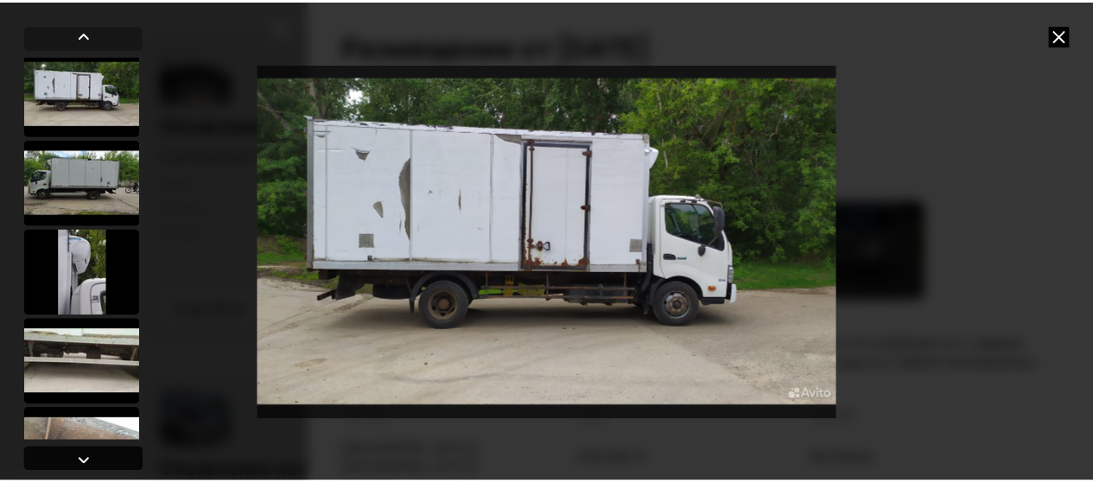
scroll to position [546, 0]
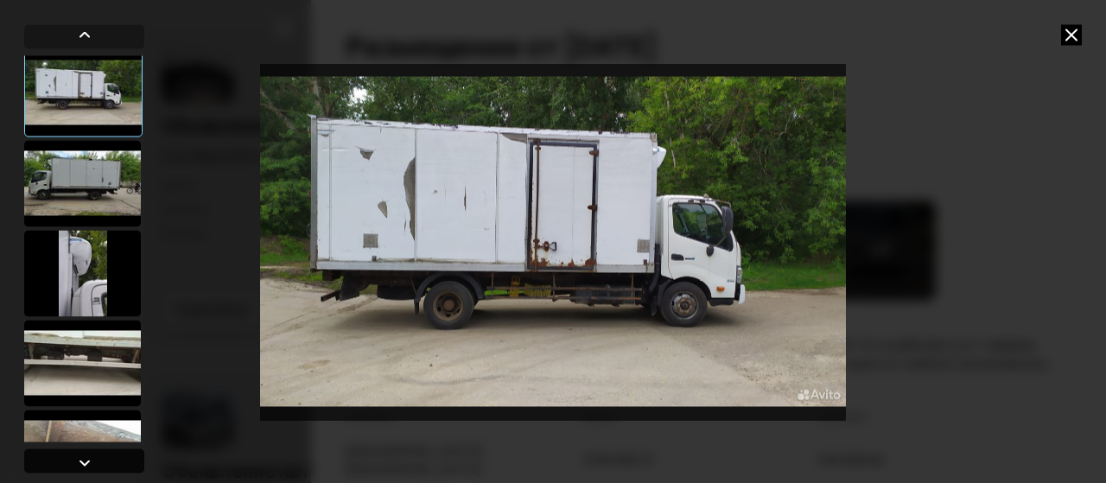
click at [88, 461] on div at bounding box center [84, 462] width 21 height 21
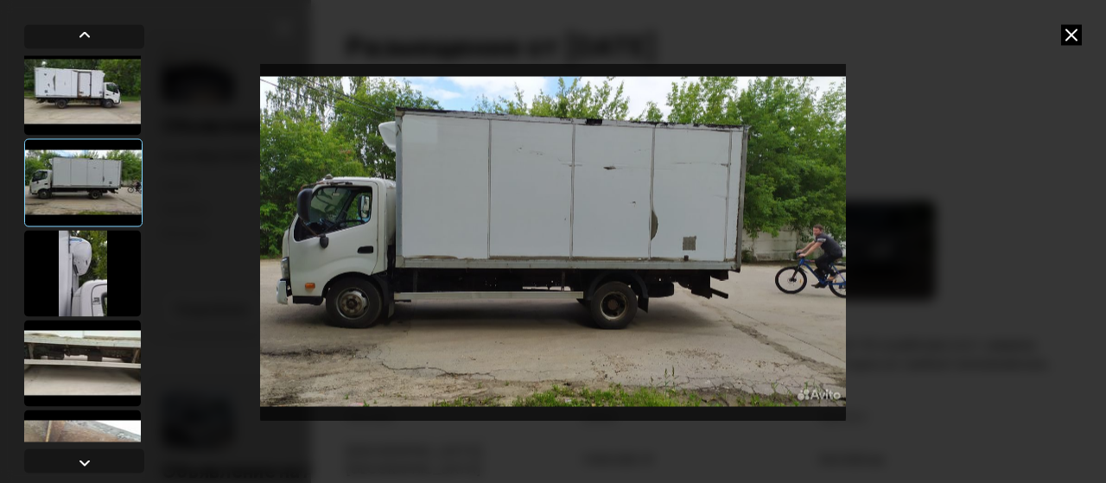
click at [1066, 34] on icon at bounding box center [1071, 34] width 21 height 21
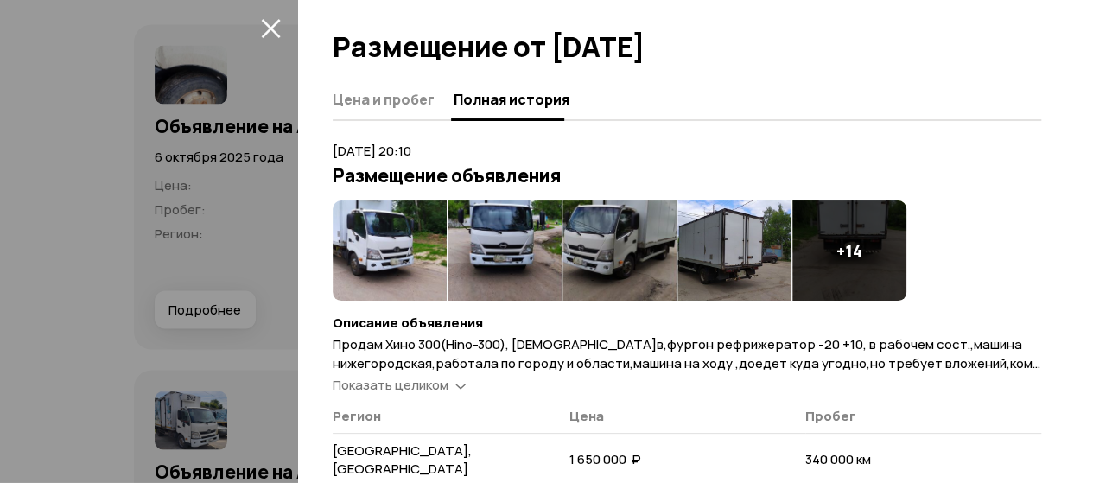
click at [461, 387] on icon at bounding box center [460, 384] width 10 height 17
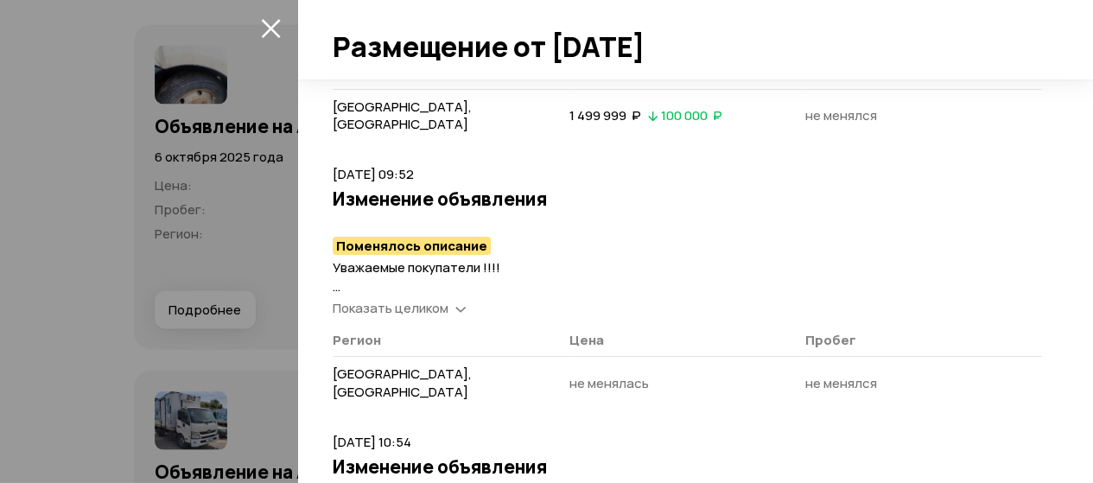
scroll to position [1065, 0]
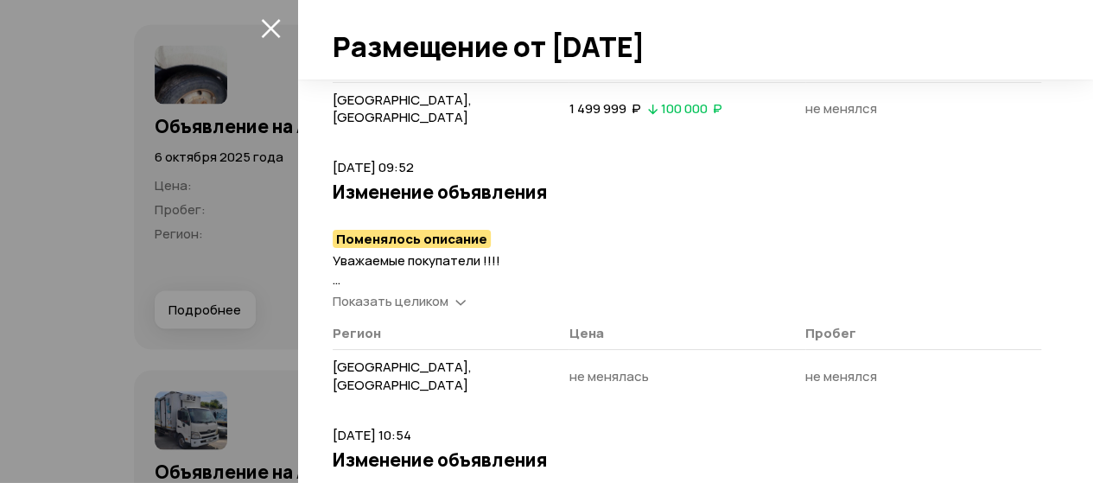
click at [453, 300] on div "Показать целиком" at bounding box center [399, 302] width 140 height 18
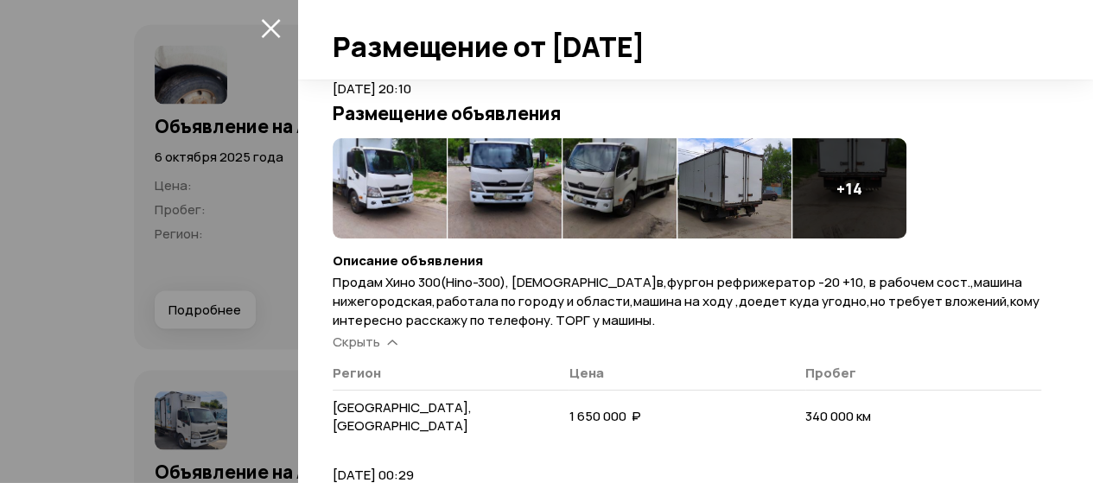
scroll to position [0, 0]
